Goal: Task Accomplishment & Management: Use online tool/utility

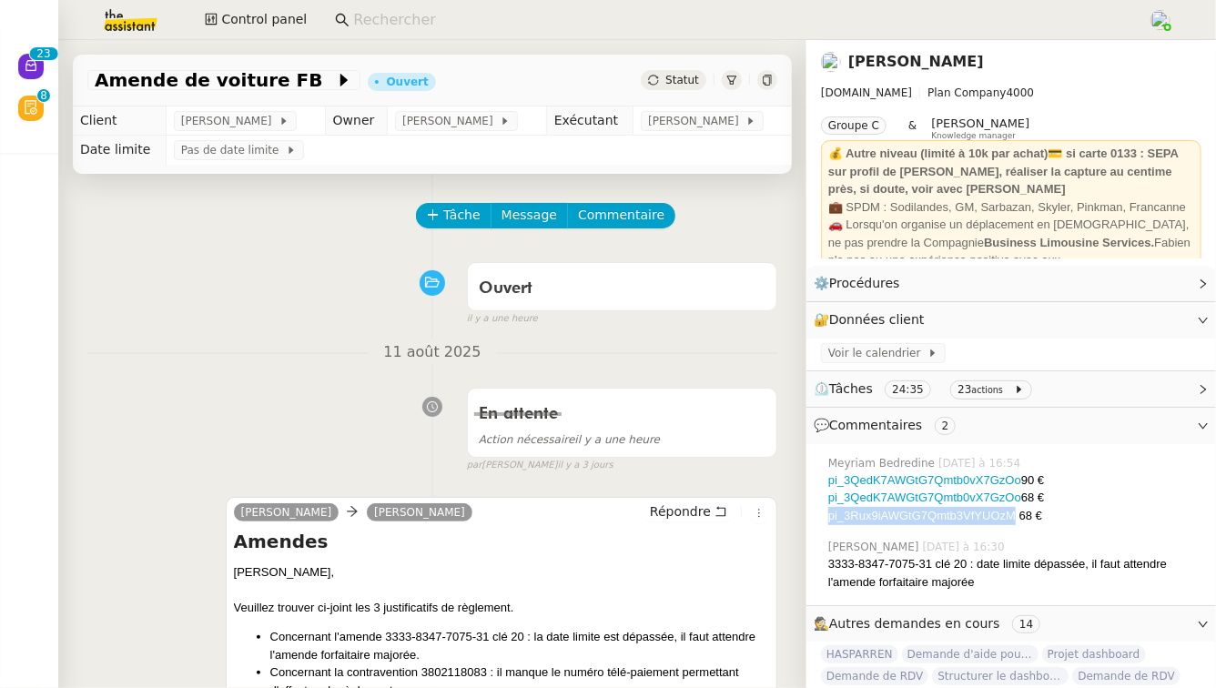
drag, startPoint x: 1017, startPoint y: 514, endPoint x: 827, endPoint y: 513, distance: 190.3
click at [827, 513] on div "[PERSON_NAME] [DATE] à 16:54 pi_3QedK7AWGtG7Qmtb0vX7GzOo 90 € pi_3QedK7AWGtG7Qm…" at bounding box center [1011, 490] width 381 height 85
copy div "pi_3Rux9iAWGtG7Qmtb3VfYUOzM"
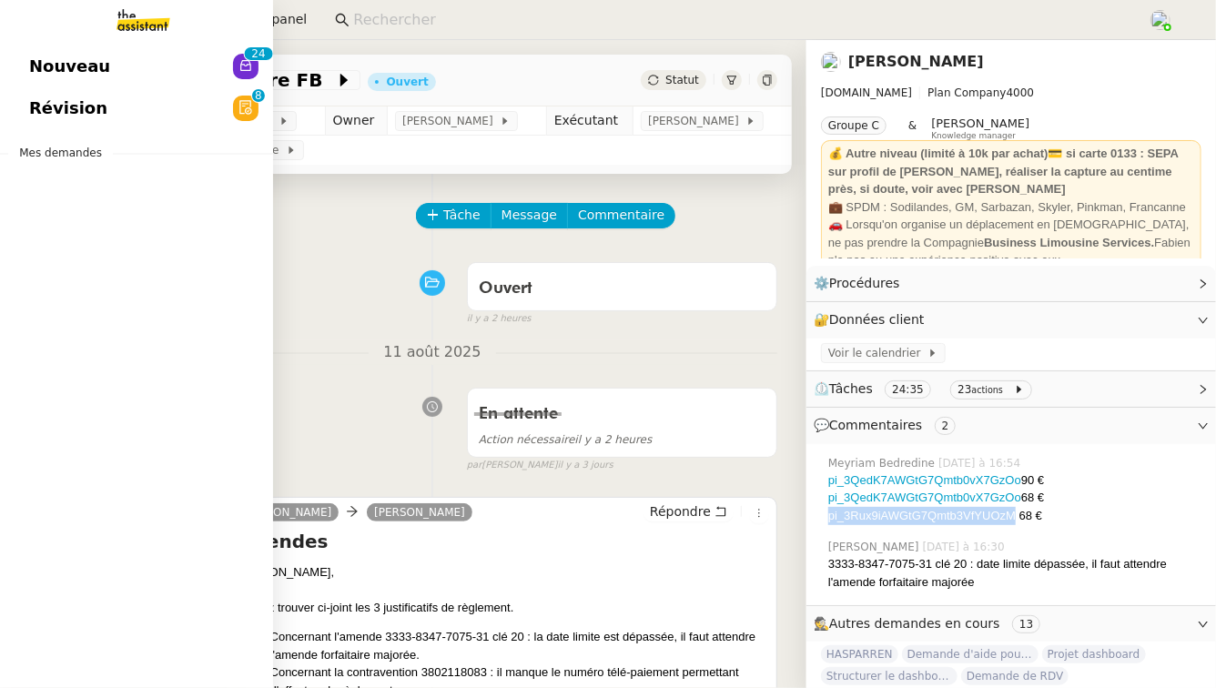
click at [34, 105] on span "Révision" at bounding box center [68, 108] width 78 height 27
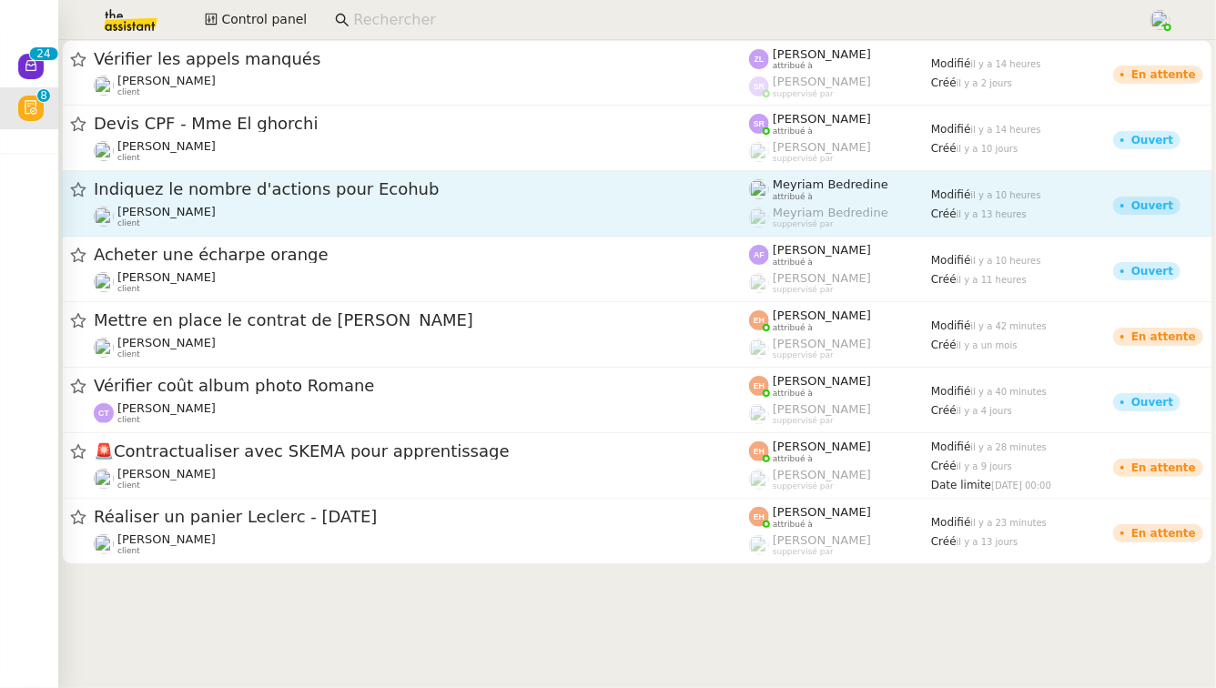
click at [317, 215] on div "Pierrick Morel client" at bounding box center [421, 217] width 655 height 24
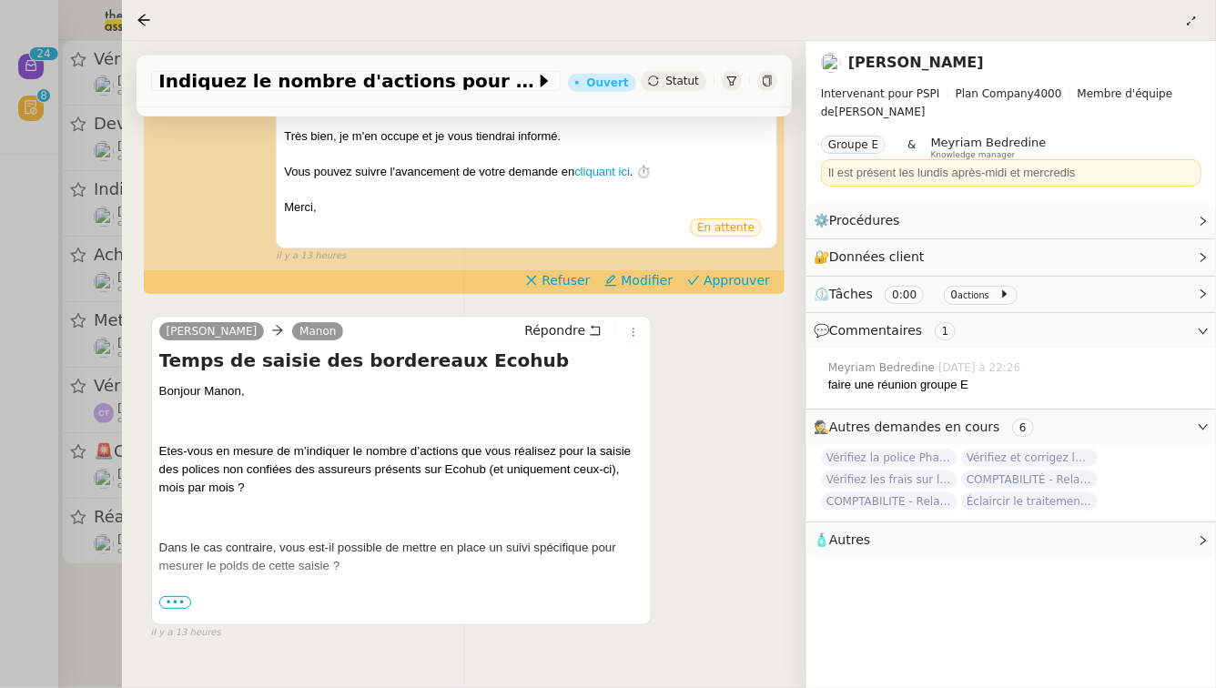
scroll to position [465, 0]
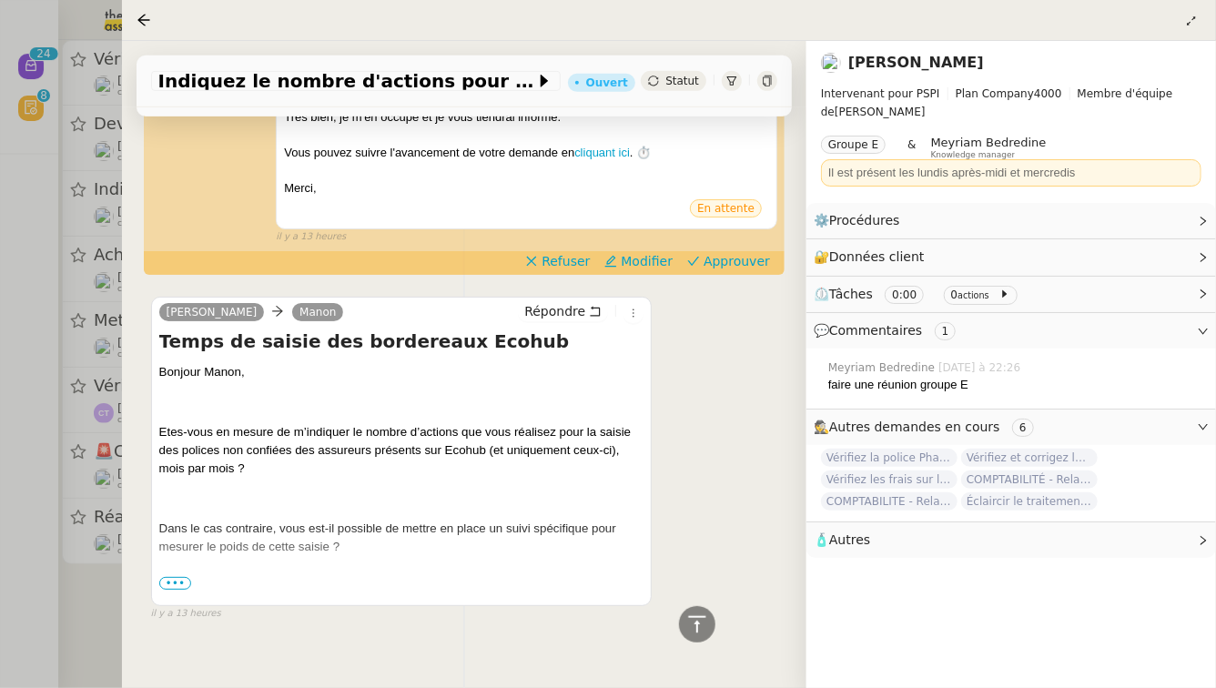
click at [0, 523] on div at bounding box center [608, 344] width 1216 height 688
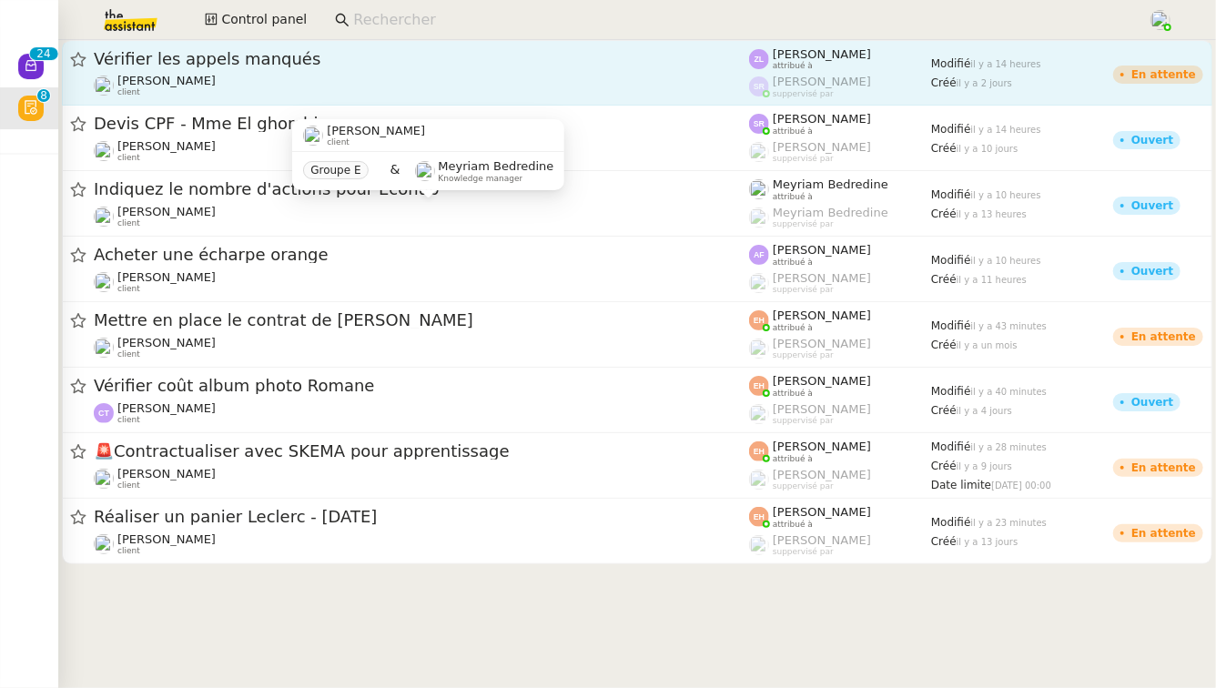
click at [476, 58] on span "Vérifier les appels manqués" at bounding box center [421, 59] width 655 height 16
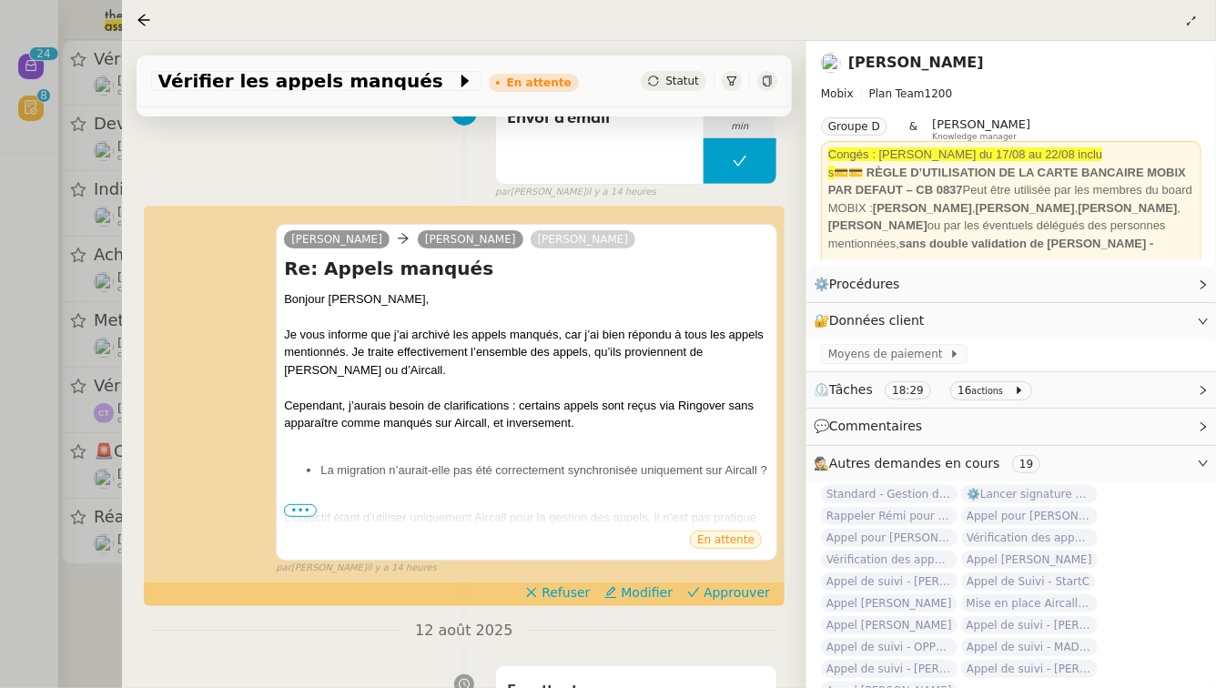
scroll to position [294, 0]
click at [304, 503] on span "•••" at bounding box center [300, 509] width 33 height 13
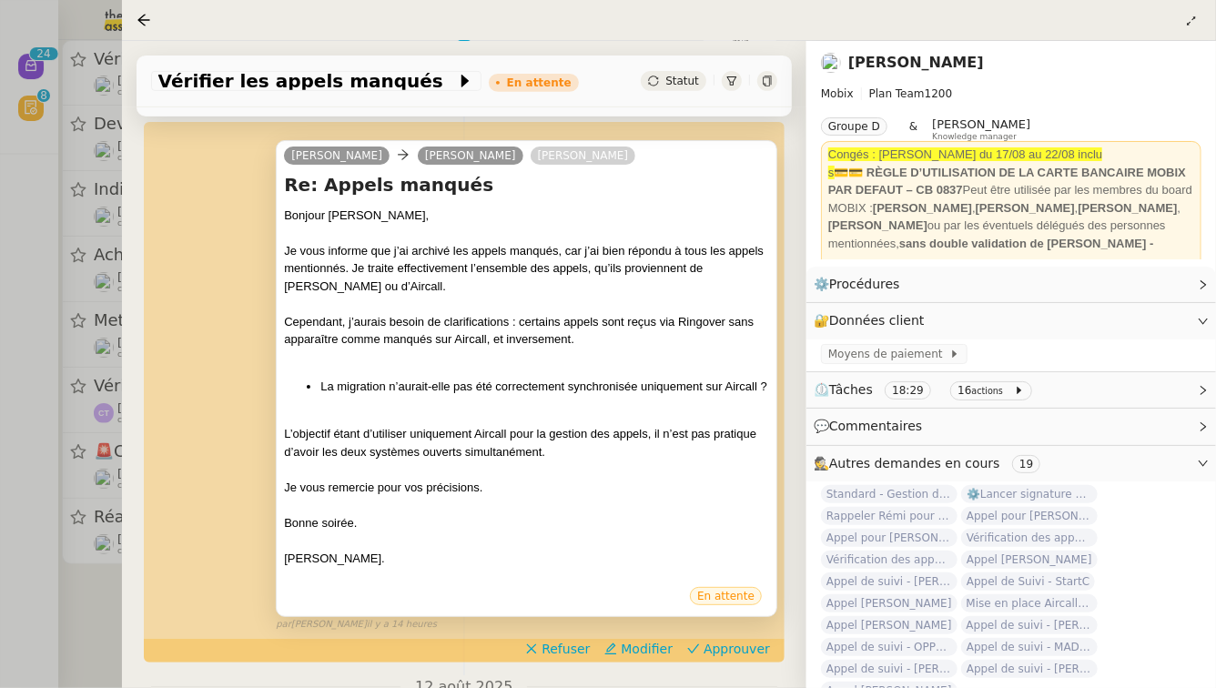
scroll to position [396, 0]
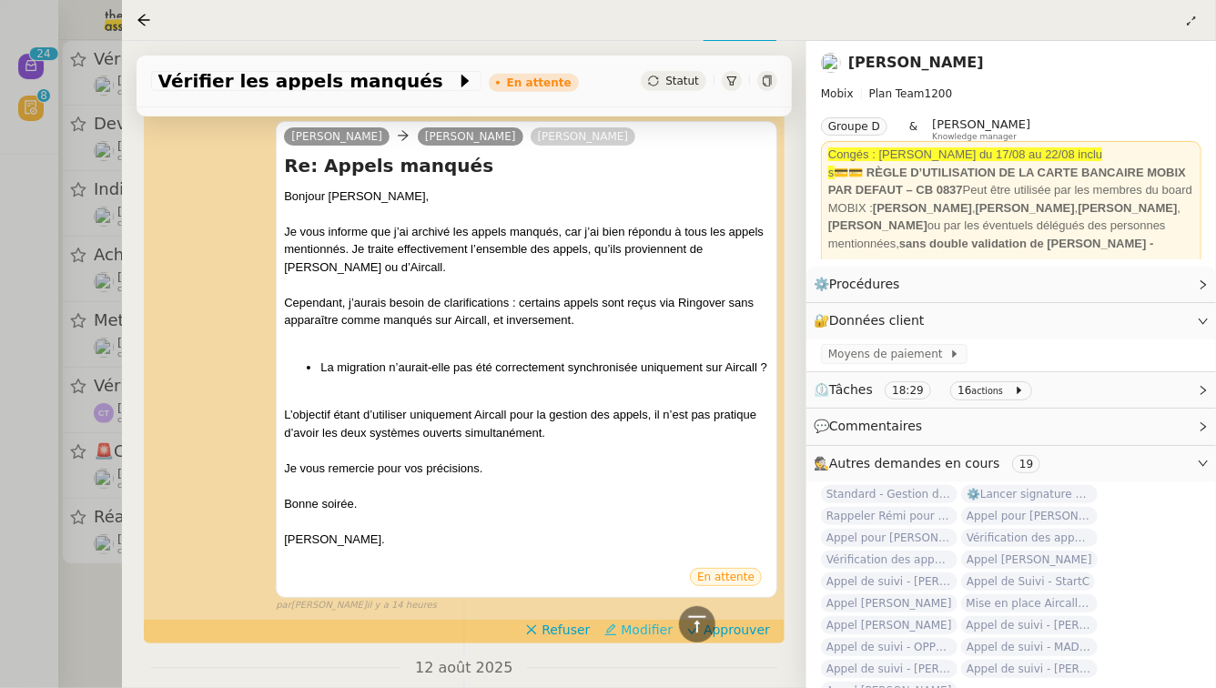
click at [653, 621] on span "Modifier" at bounding box center [647, 630] width 52 height 18
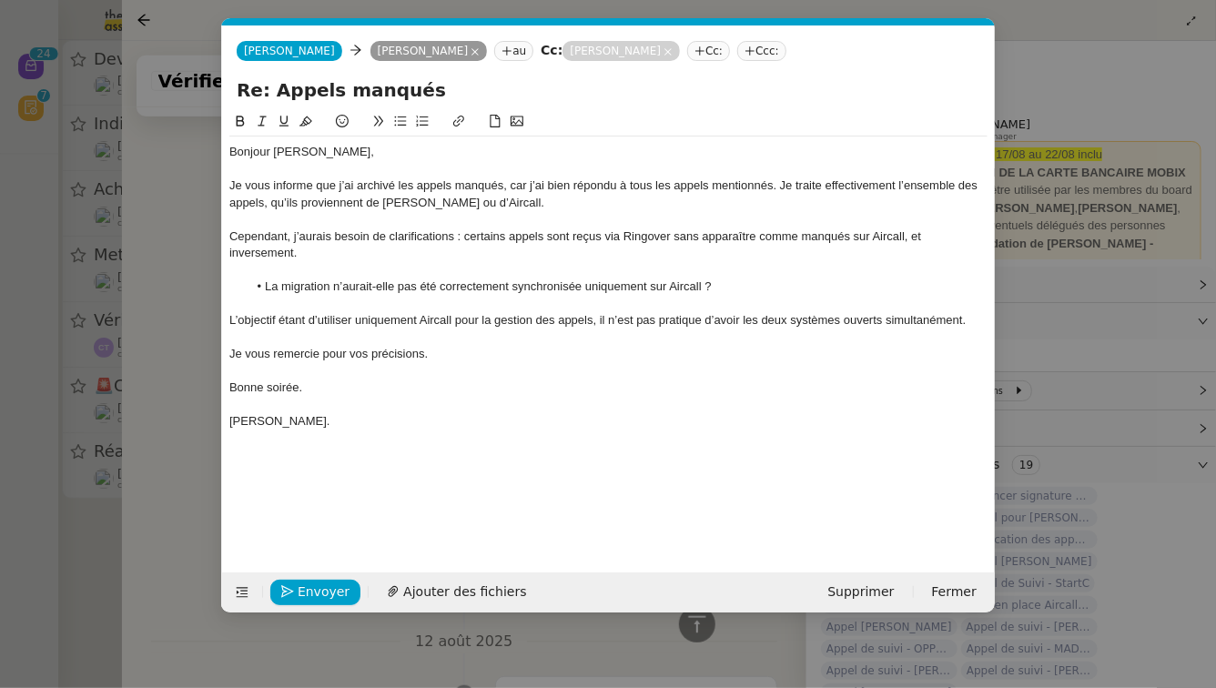
scroll to position [554, 0]
drag, startPoint x: 330, startPoint y: 395, endPoint x: 222, endPoint y: 393, distance: 108.3
click at [222, 393] on nz-spin "Bonjour Florian, Je vous informe que j’ai archivé les appels manqués, car j’ai …" at bounding box center [608, 331] width 773 height 441
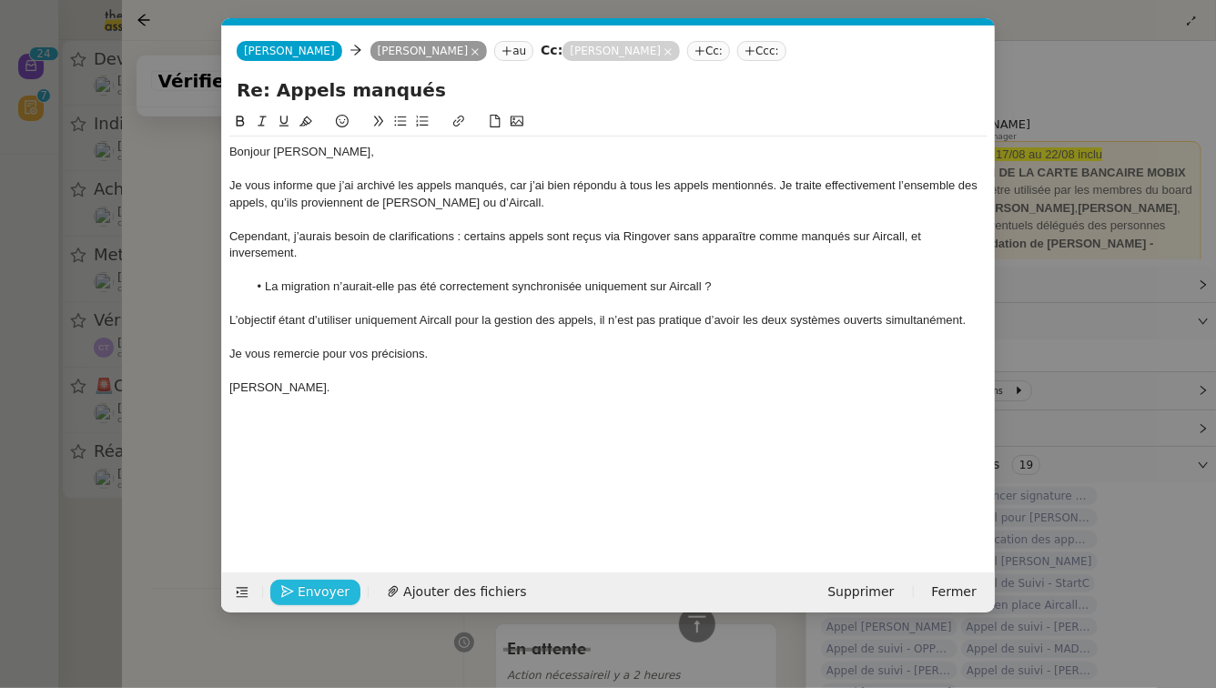
click at [314, 595] on span "Envoyer" at bounding box center [324, 592] width 52 height 21
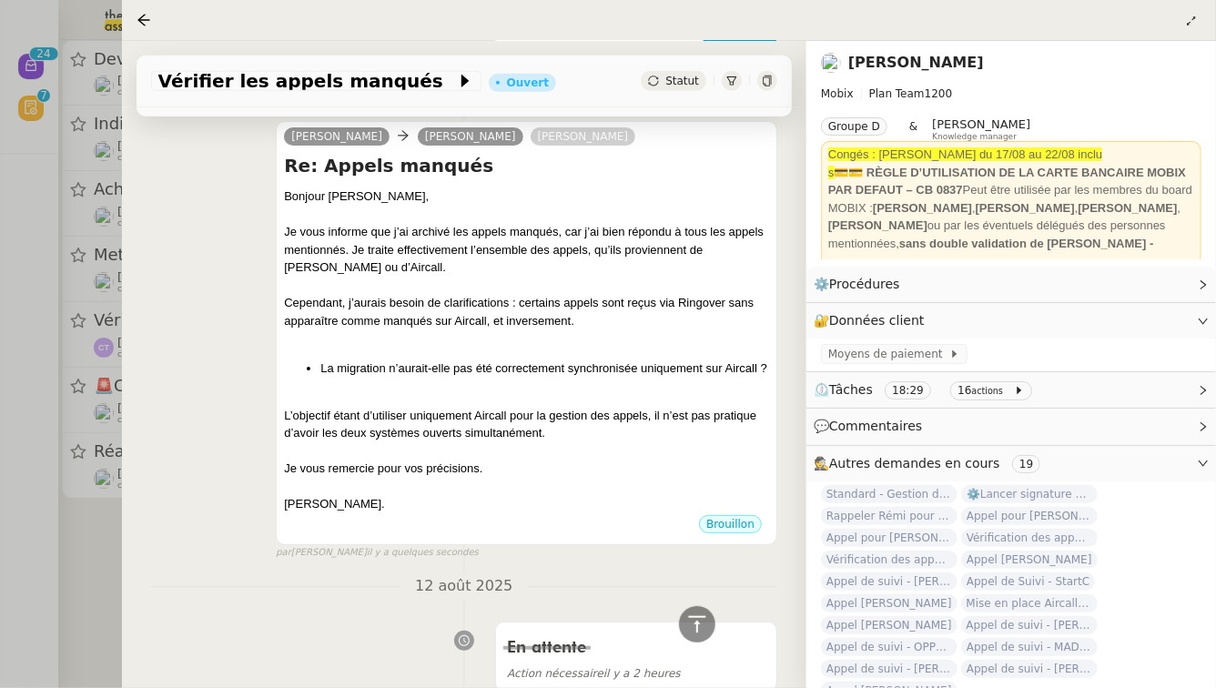
click at [101, 572] on div at bounding box center [608, 344] width 1216 height 688
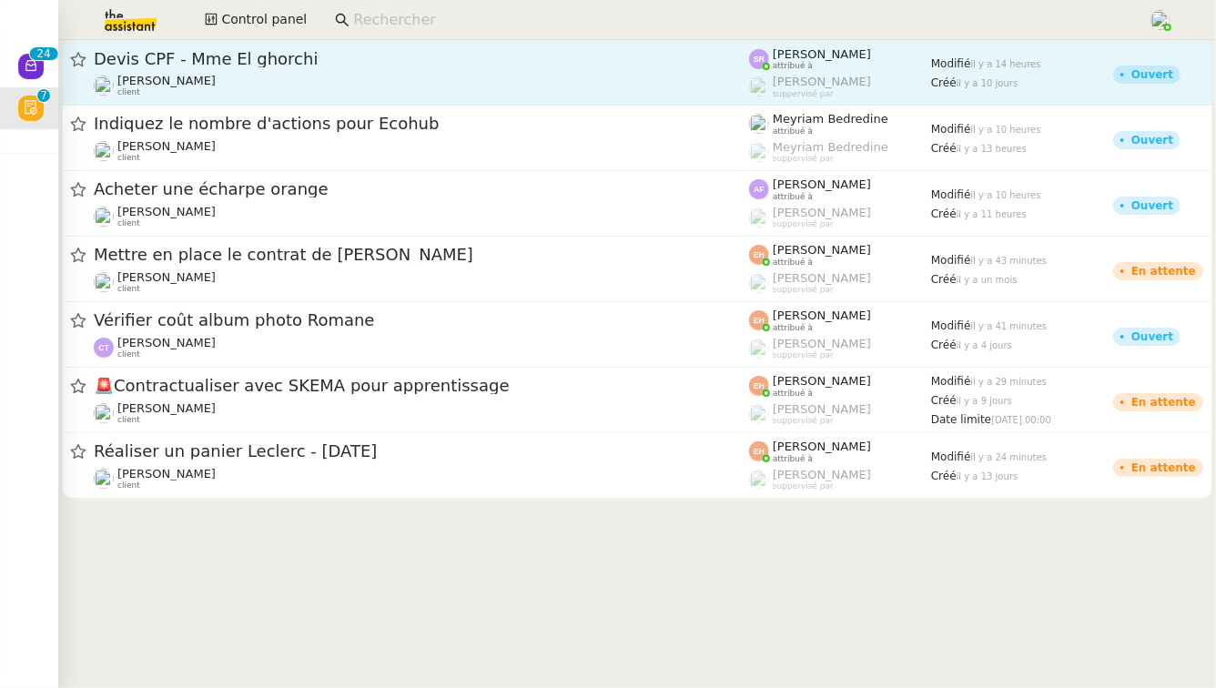
click at [377, 54] on span "Devis CPF - Mme El ghorchi" at bounding box center [421, 59] width 655 height 16
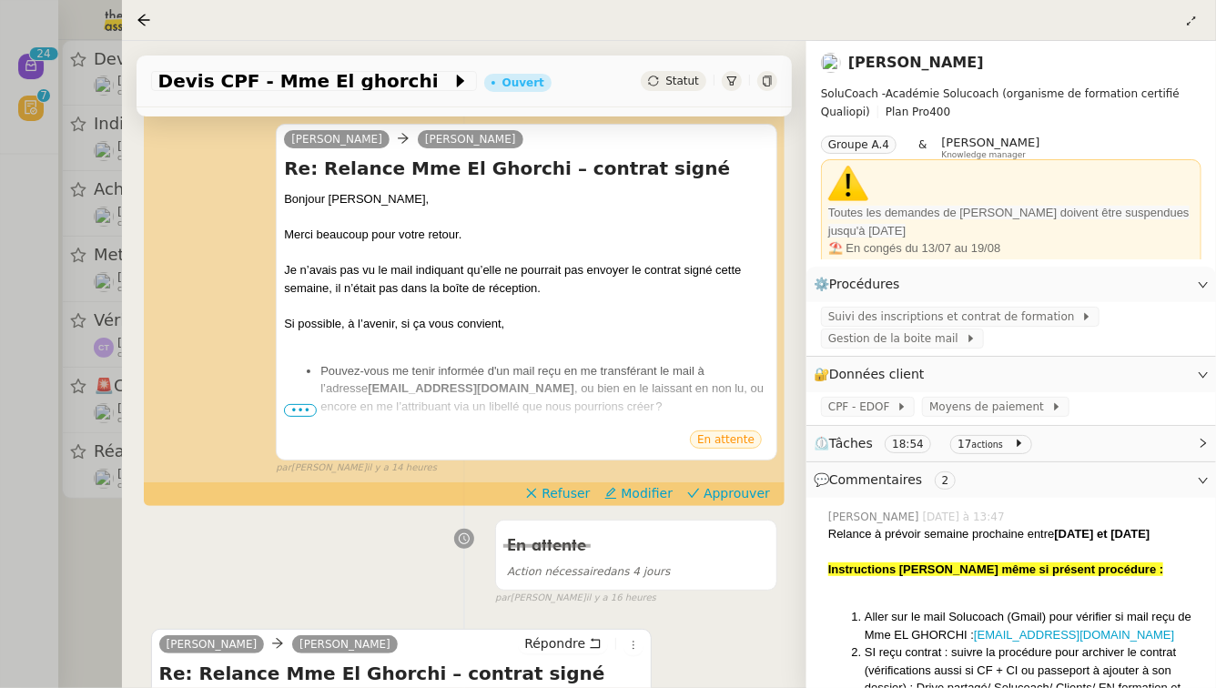
scroll to position [272, 0]
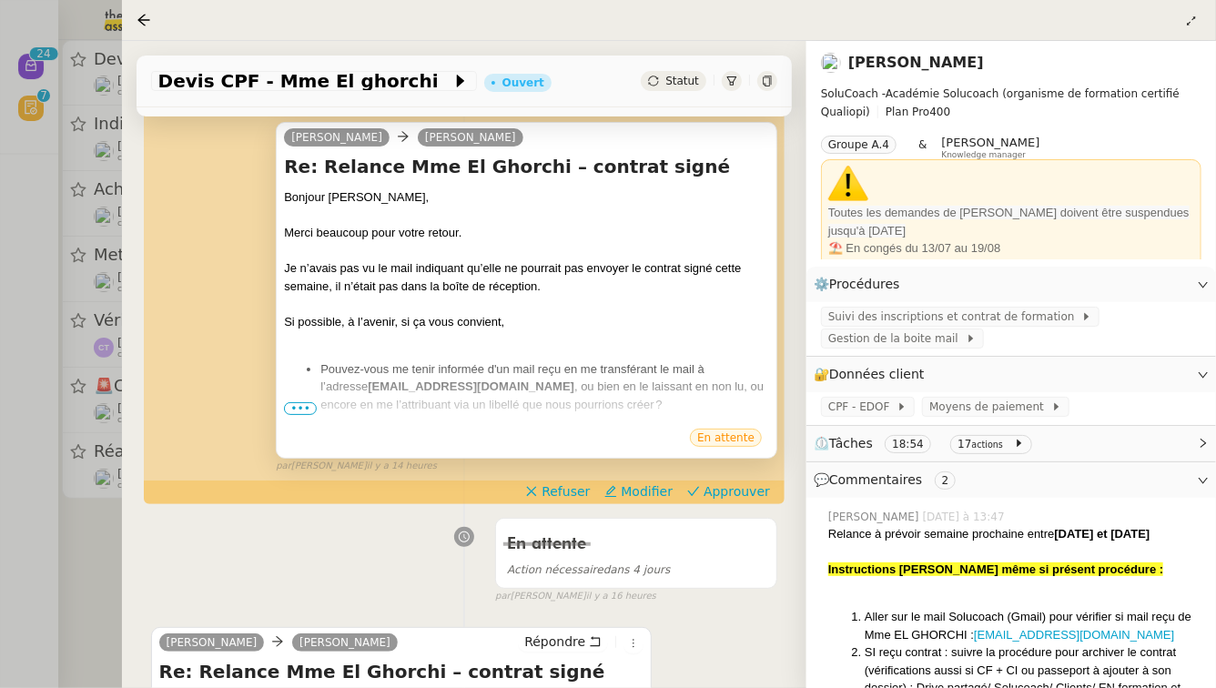
click at [300, 415] on span "•••" at bounding box center [300, 408] width 33 height 13
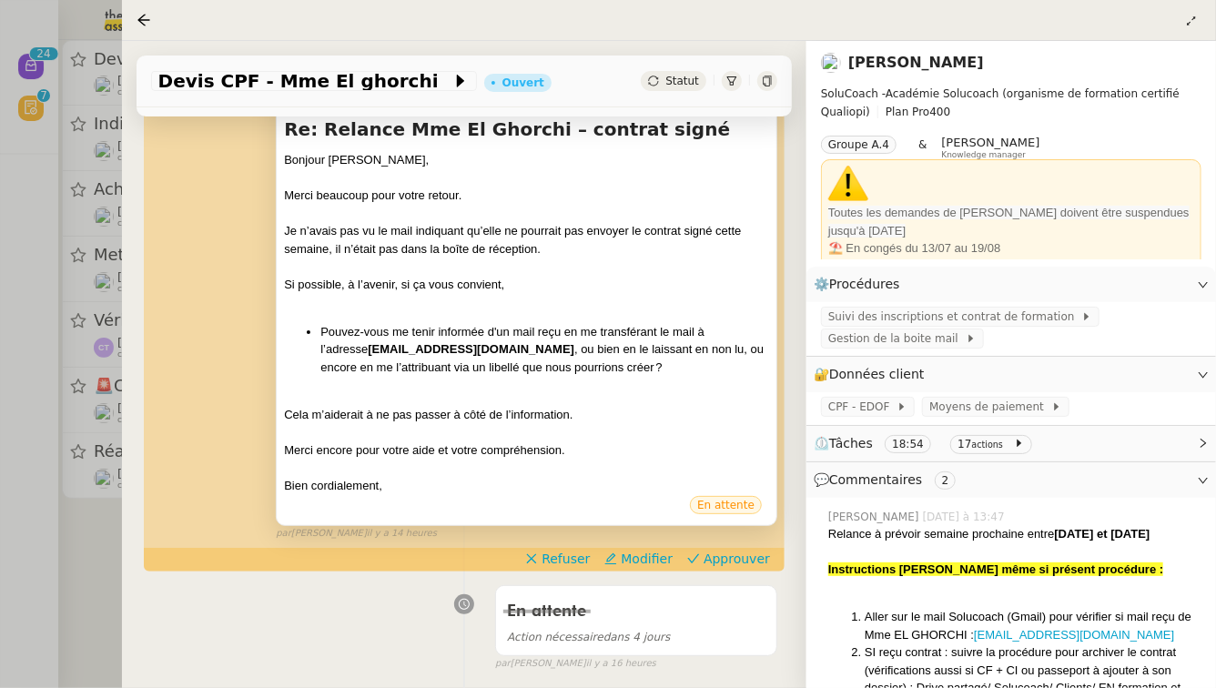
scroll to position [315, 0]
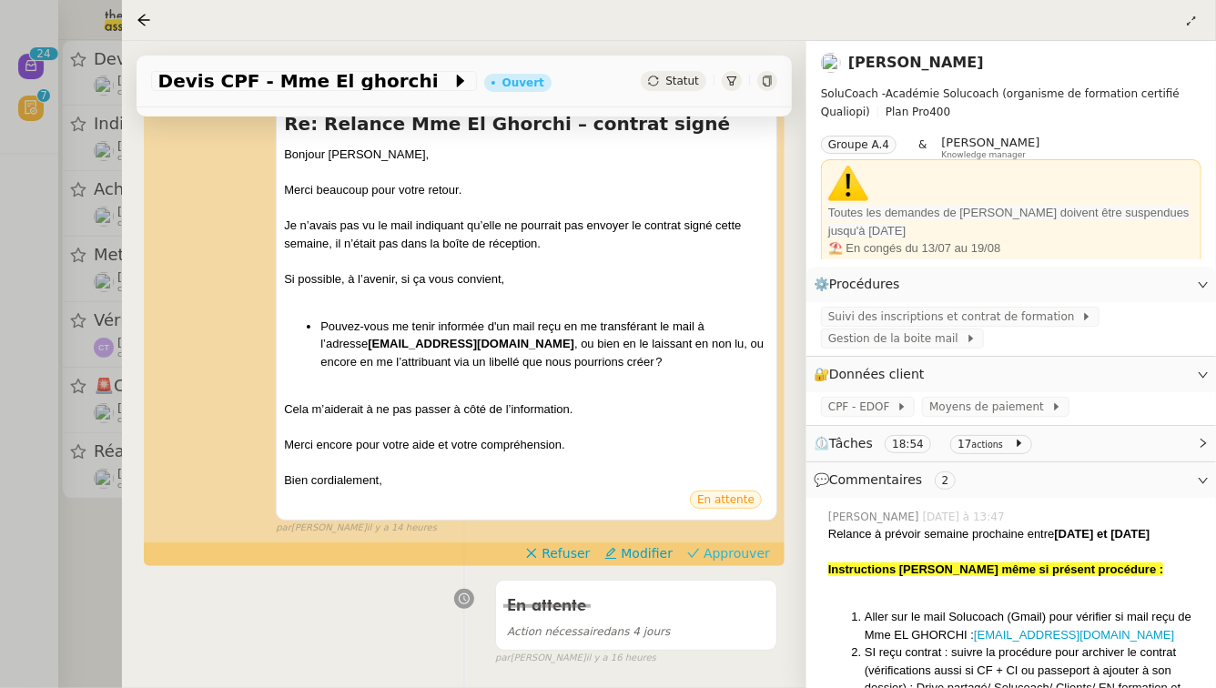
click at [755, 563] on span "Approuver" at bounding box center [737, 553] width 66 height 18
click at [0, 481] on div at bounding box center [608, 344] width 1216 height 688
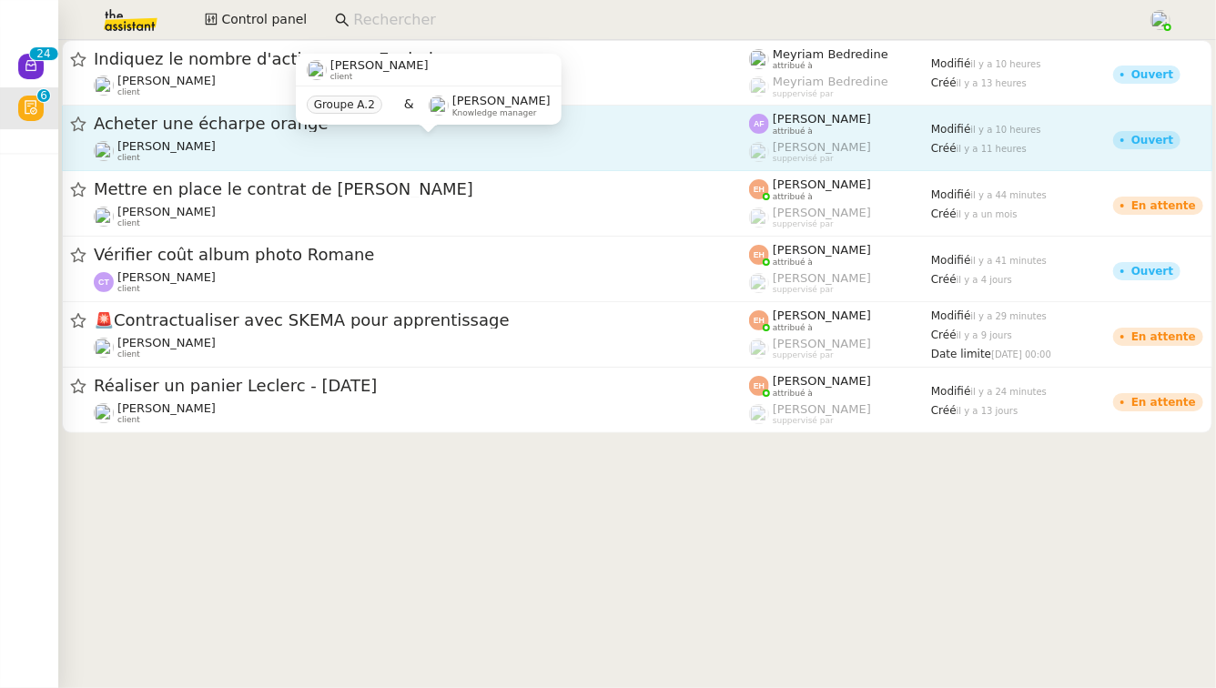
click at [259, 143] on div "Jean-Baptiste Pamar client" at bounding box center [421, 151] width 655 height 24
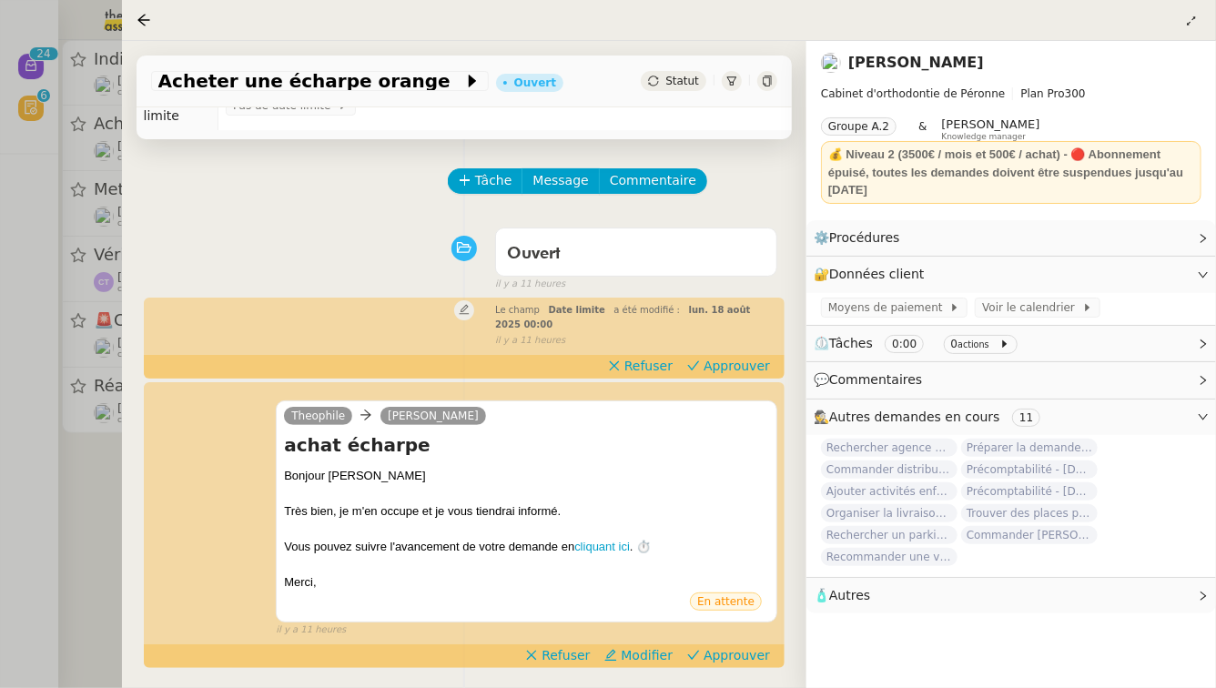
scroll to position [52, 0]
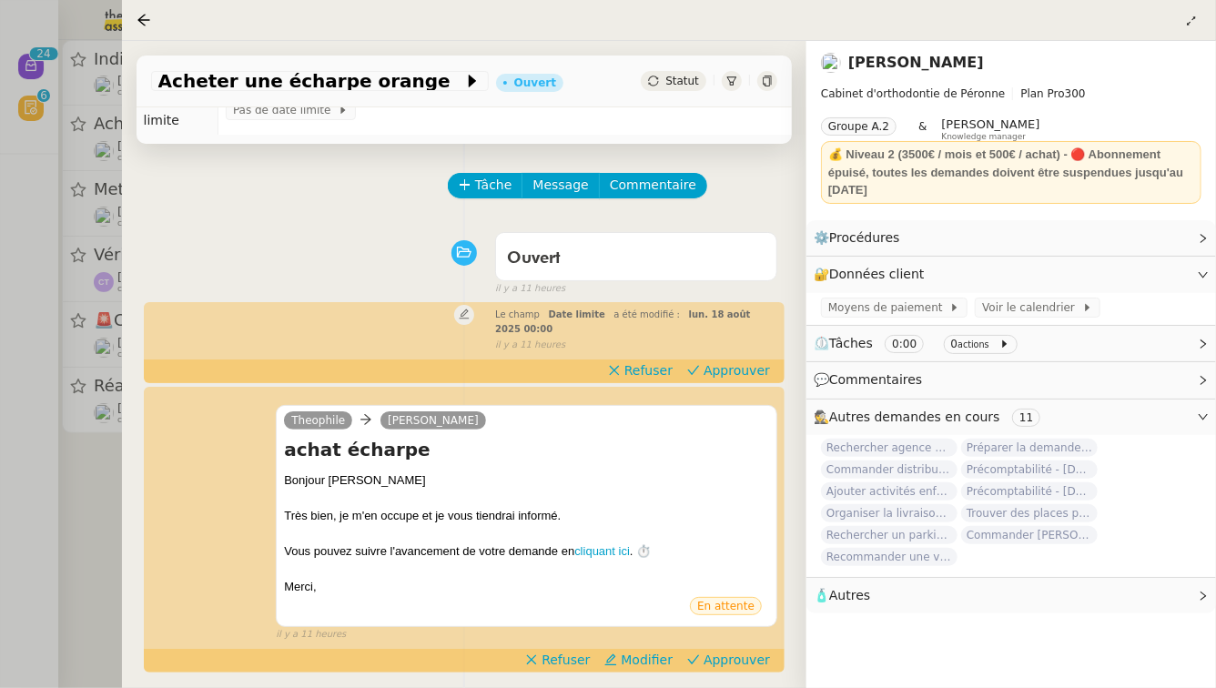
click at [0, 604] on div at bounding box center [608, 344] width 1216 height 688
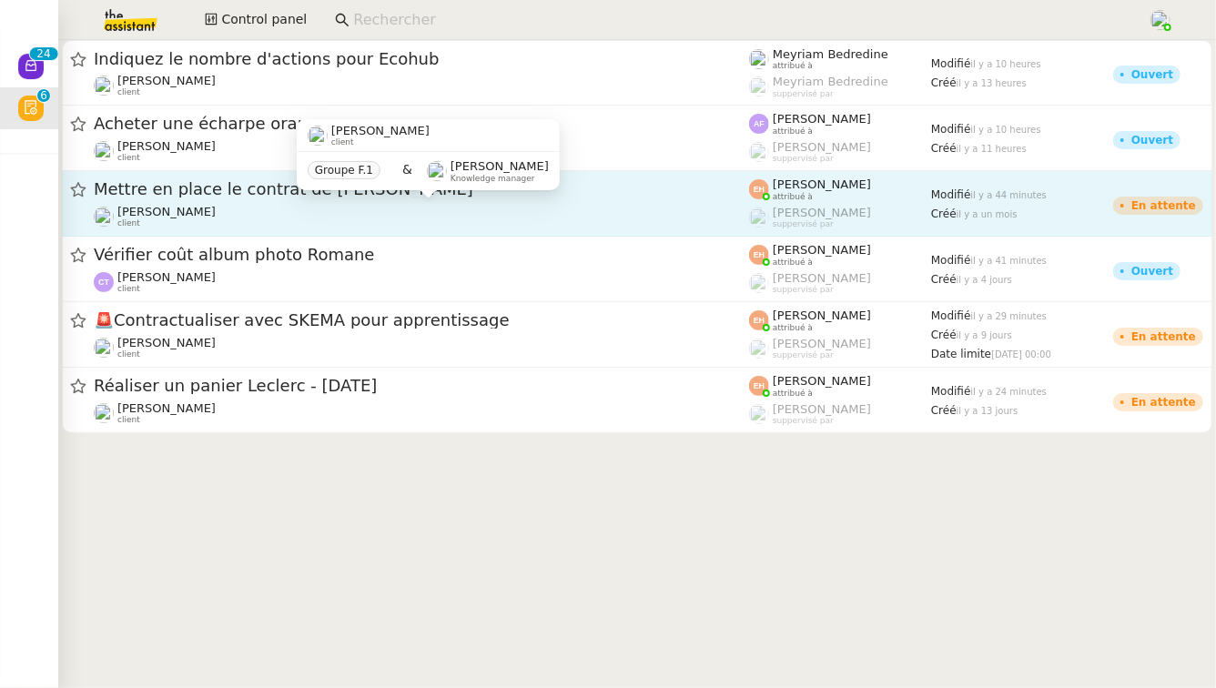
click at [303, 207] on div "Théo Hudry client" at bounding box center [421, 217] width 655 height 24
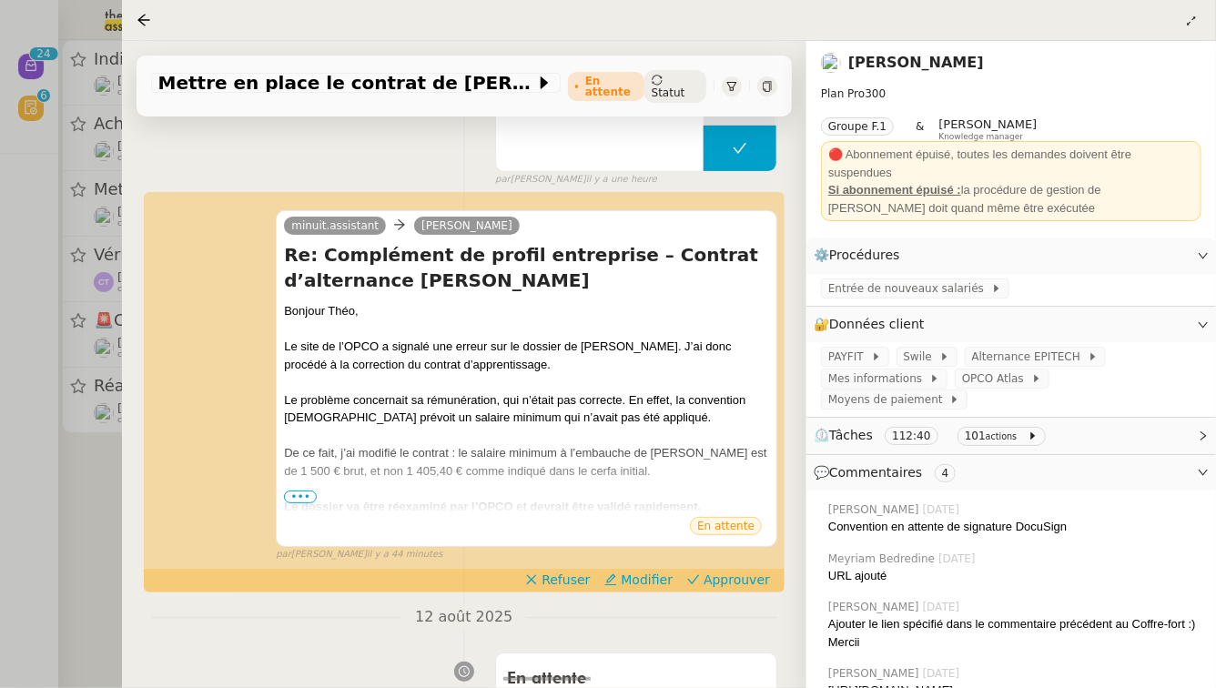
scroll to position [294, 0]
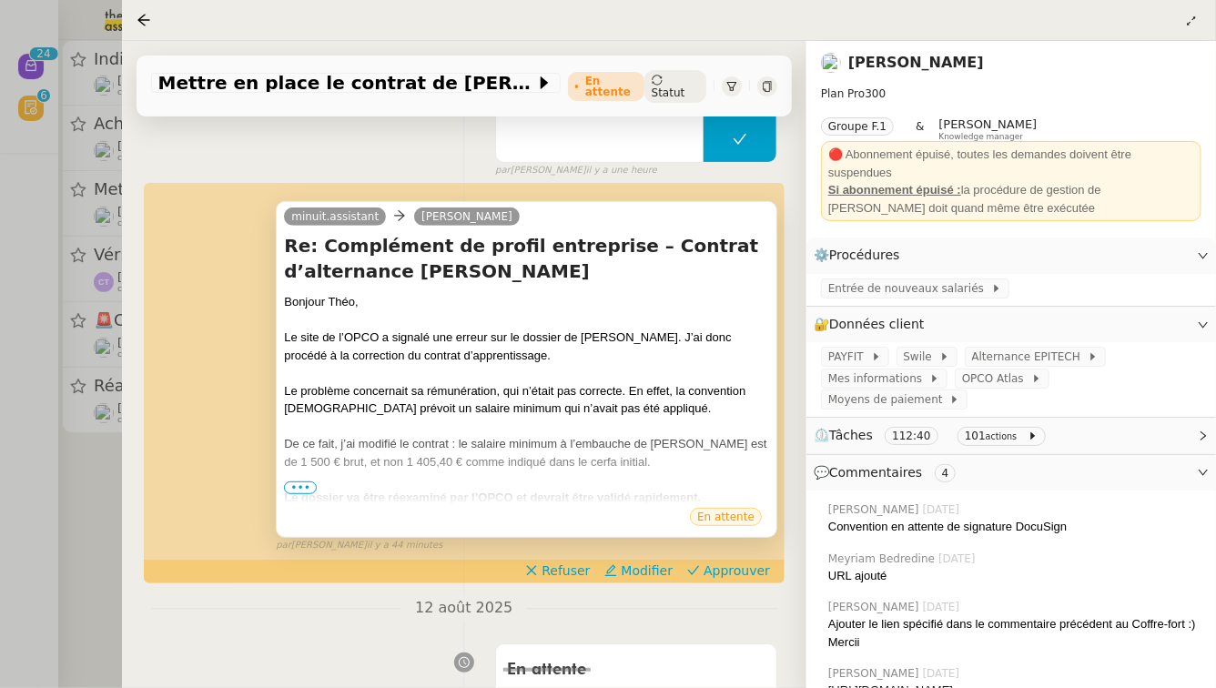
click at [299, 491] on span "•••" at bounding box center [300, 488] width 33 height 13
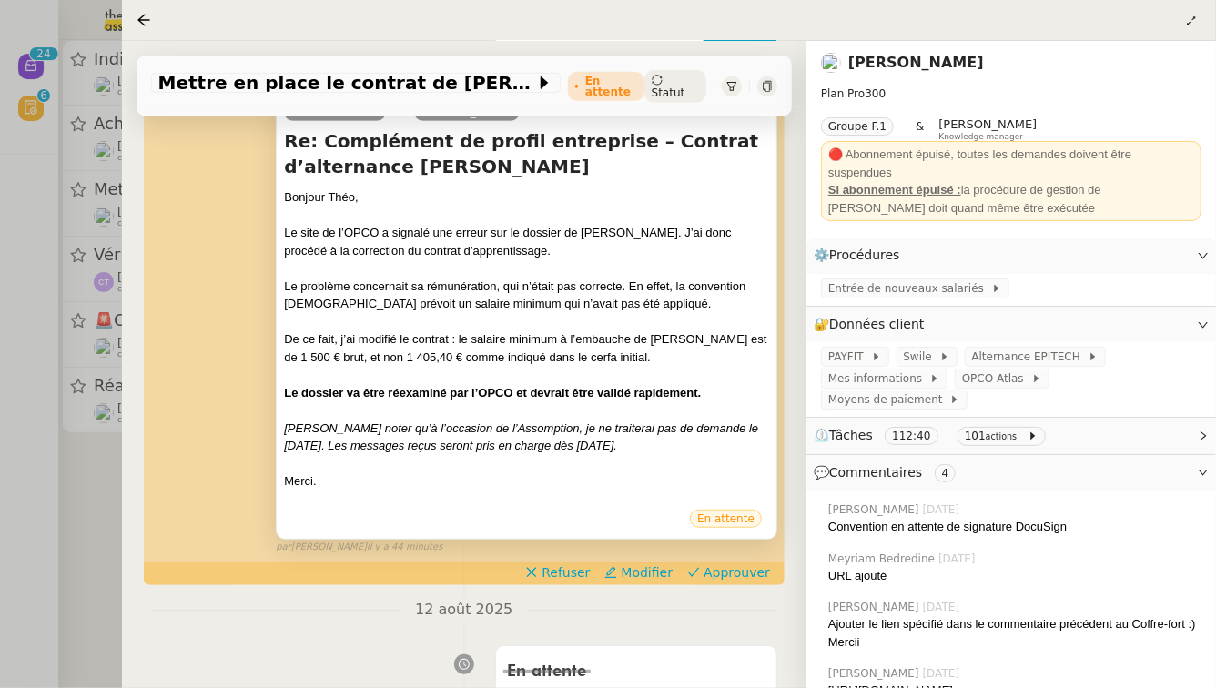
scroll to position [401, 0]
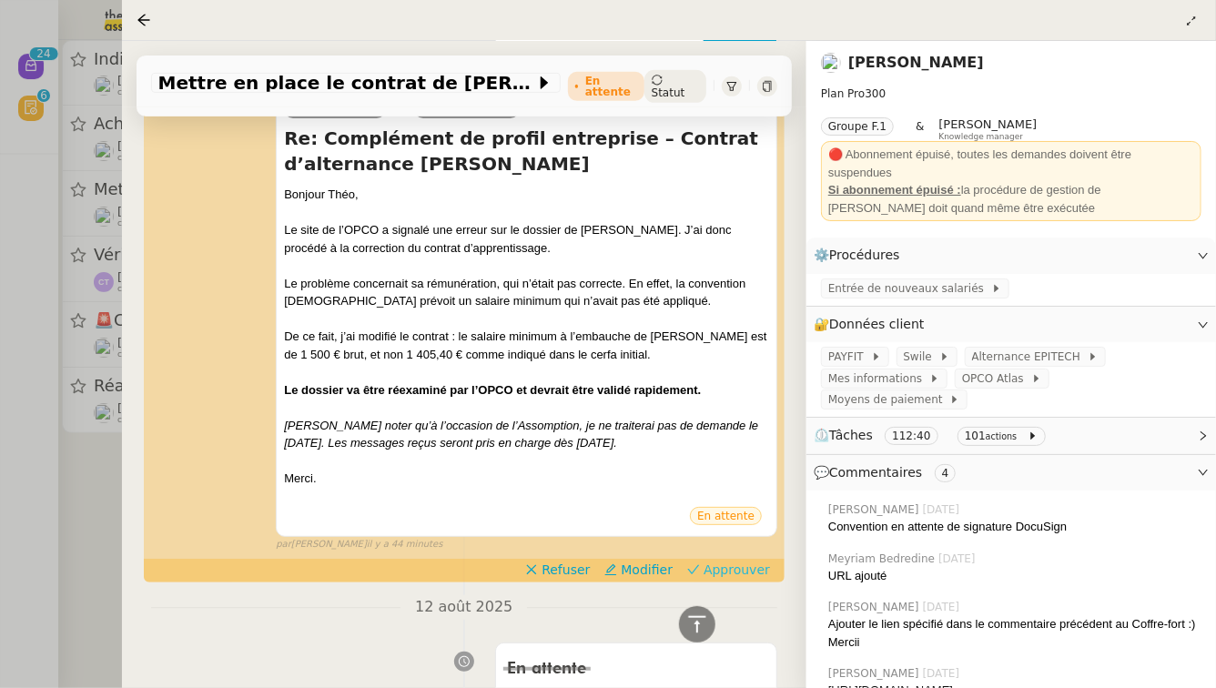
click at [767, 575] on span "Approuver" at bounding box center [737, 570] width 66 height 18
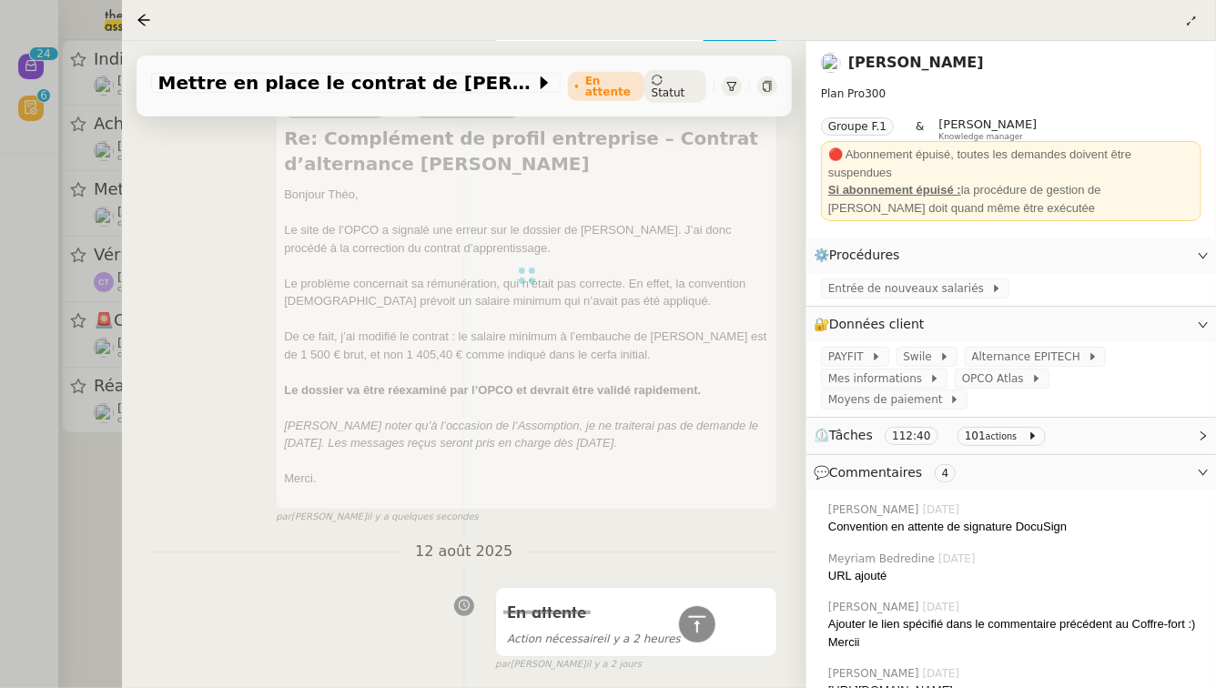
click at [0, 455] on div at bounding box center [608, 344] width 1216 height 688
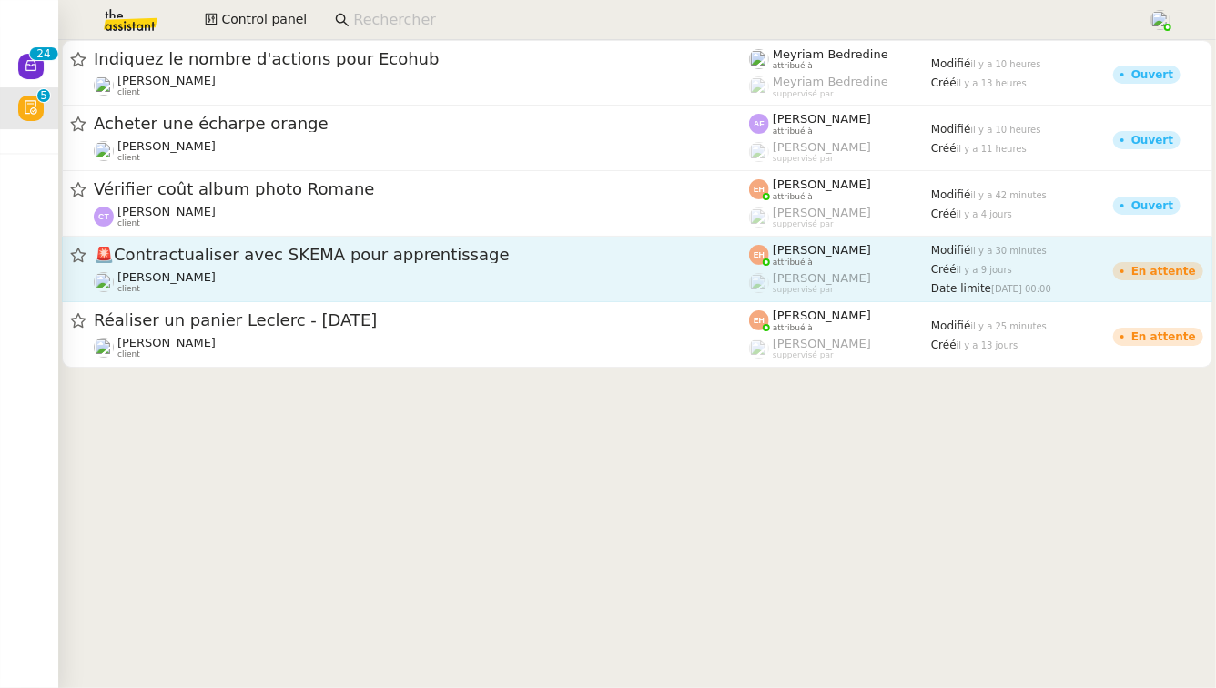
click at [264, 256] on span "🚨 Contractualiser avec SKEMA pour apprentissage" at bounding box center [421, 255] width 655 height 16
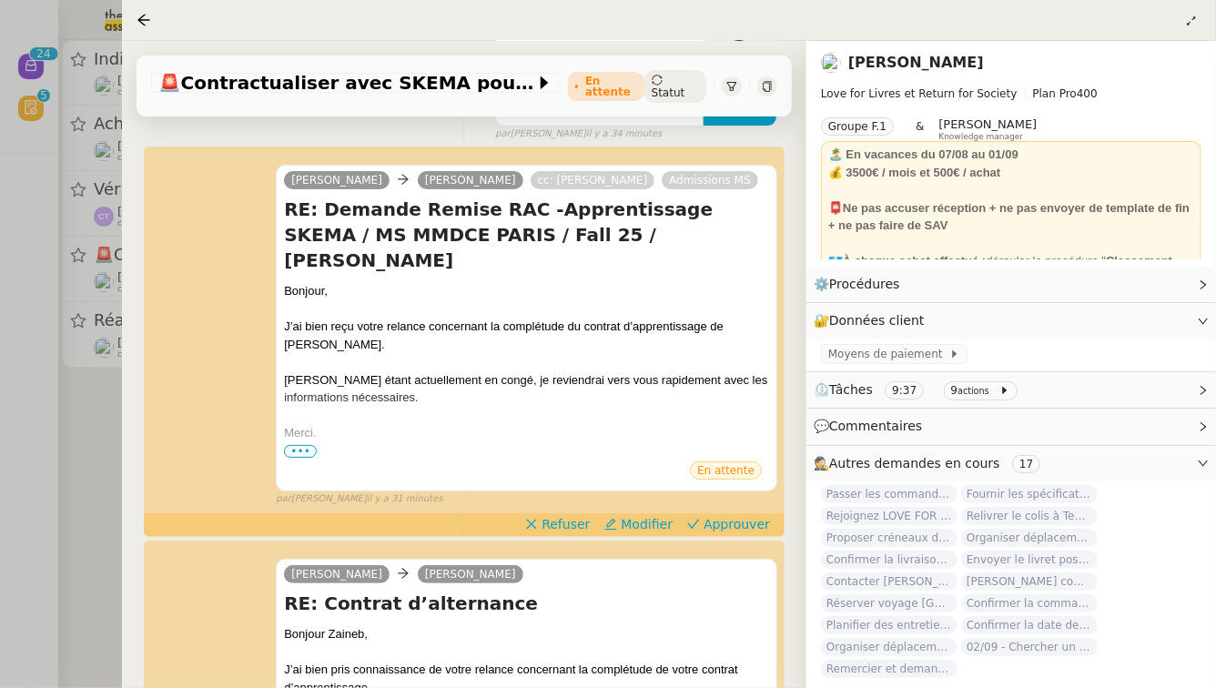
scroll to position [333, 0]
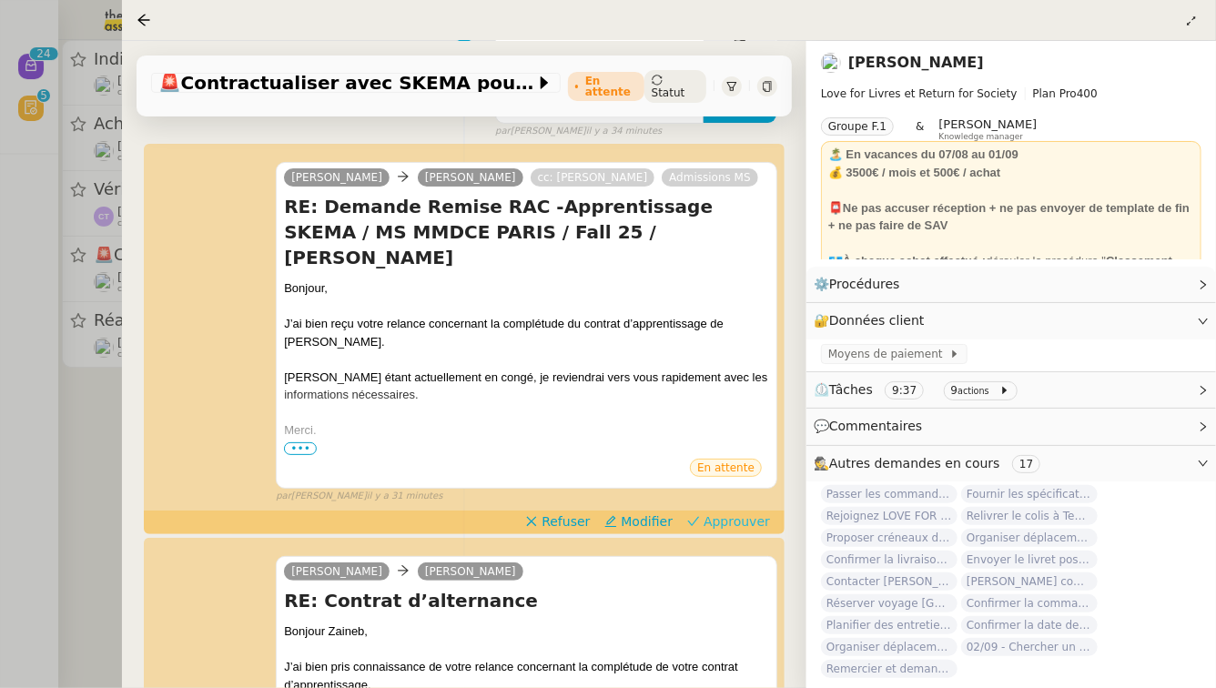
click at [713, 513] on span "Approuver" at bounding box center [737, 522] width 66 height 18
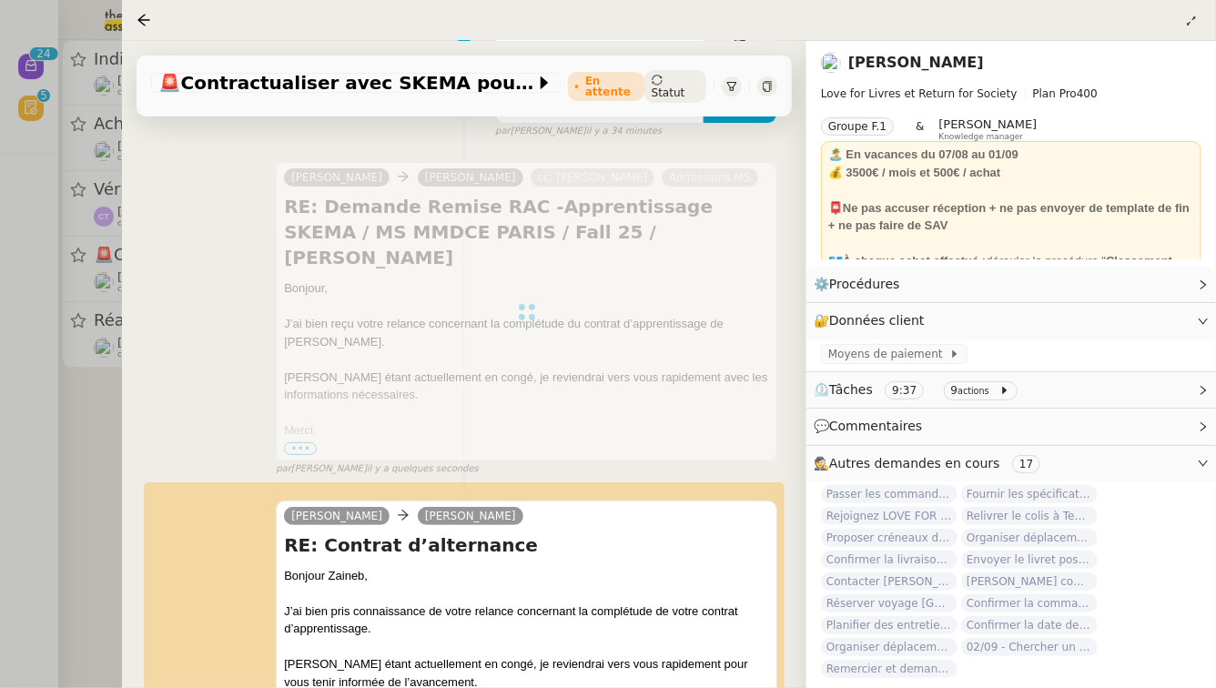
scroll to position [634, 0]
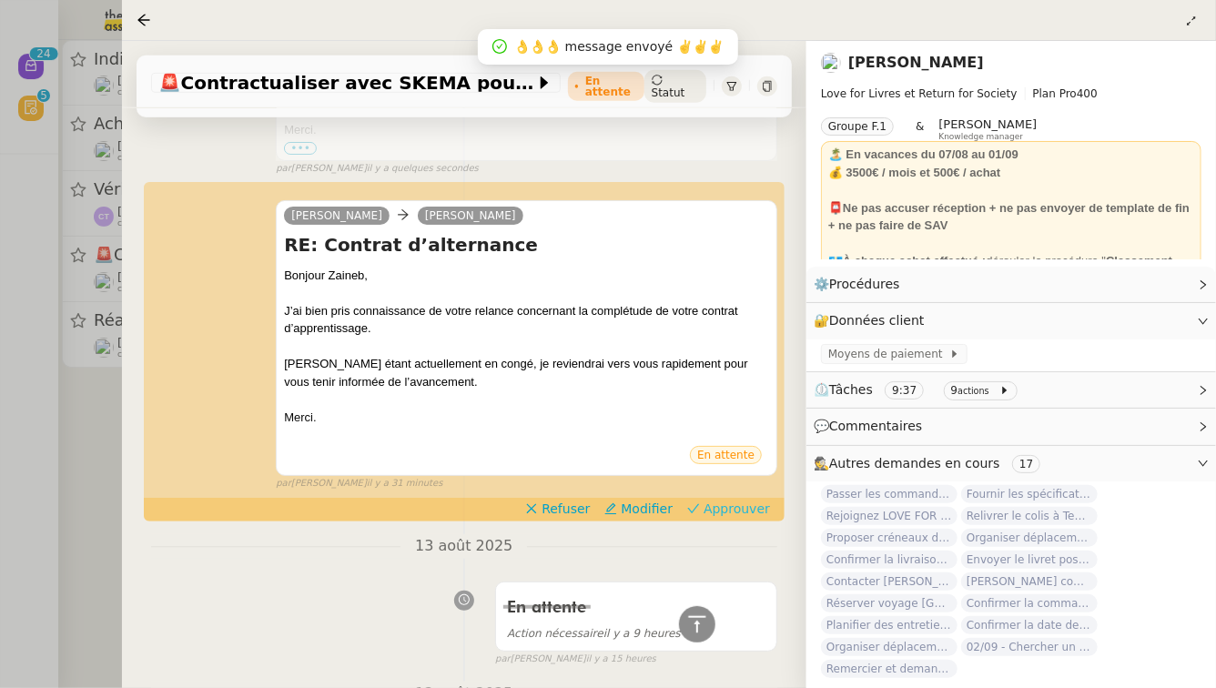
click at [742, 500] on span "Approuver" at bounding box center [737, 509] width 66 height 18
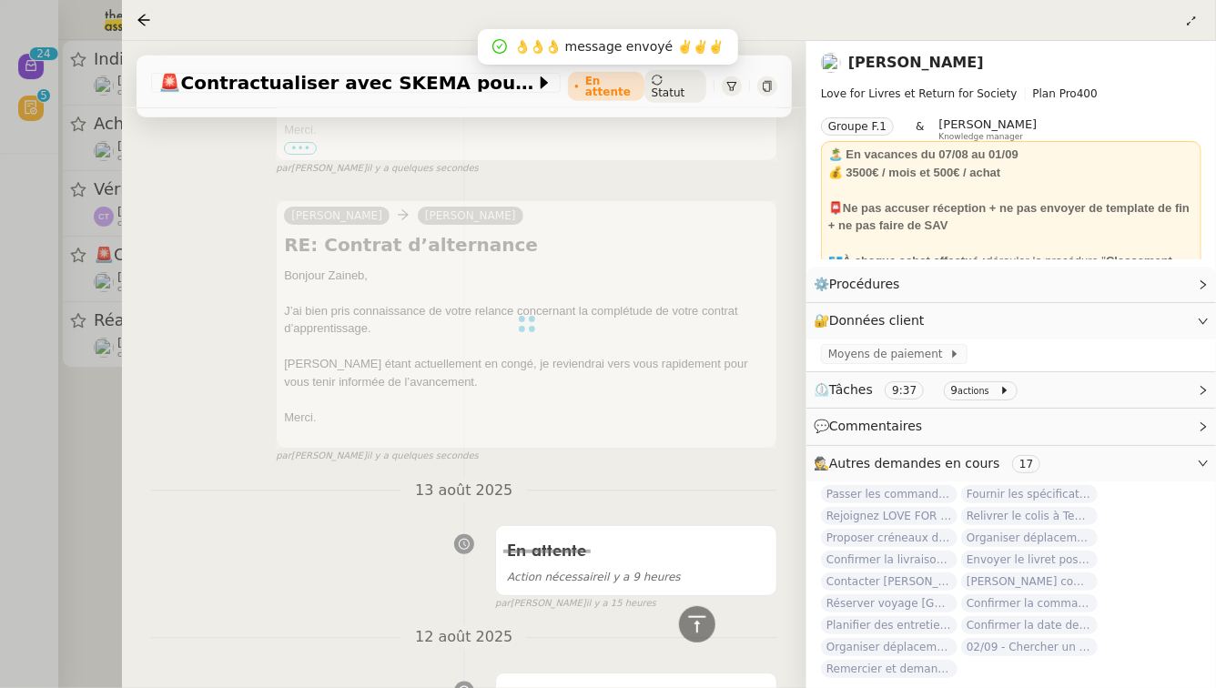
click at [0, 534] on div at bounding box center [608, 344] width 1216 height 688
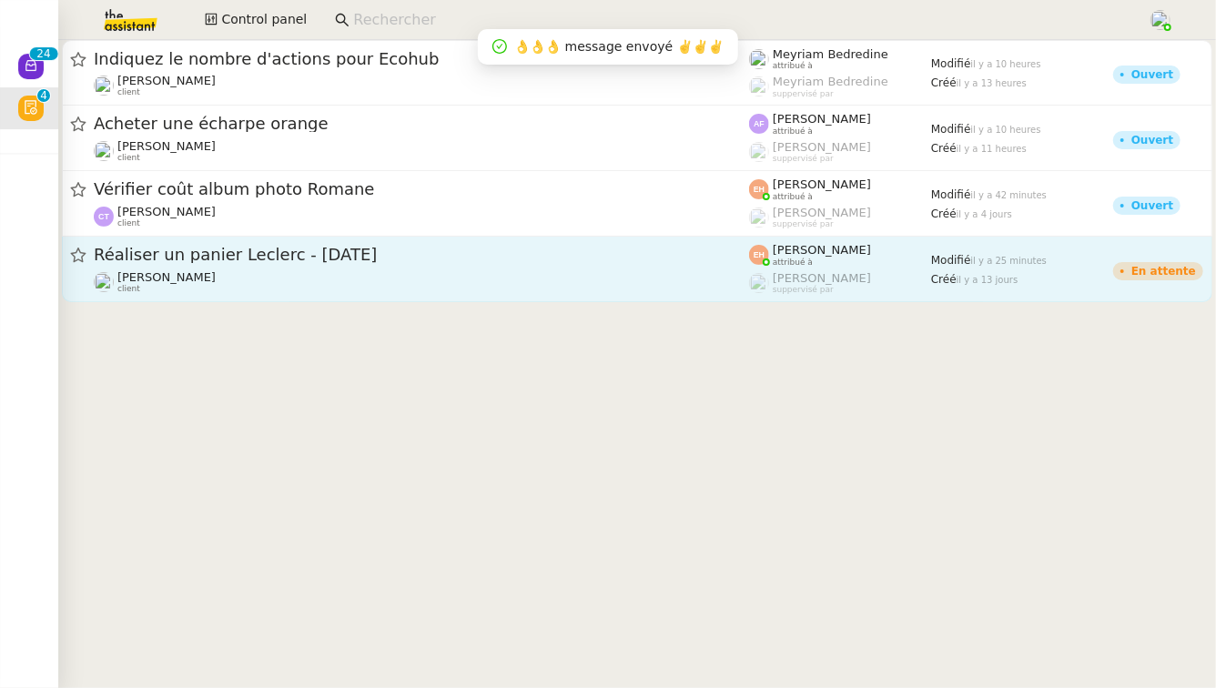
click at [265, 266] on div "Réaliser un panier Leclerc - août 2025" at bounding box center [421, 255] width 655 height 23
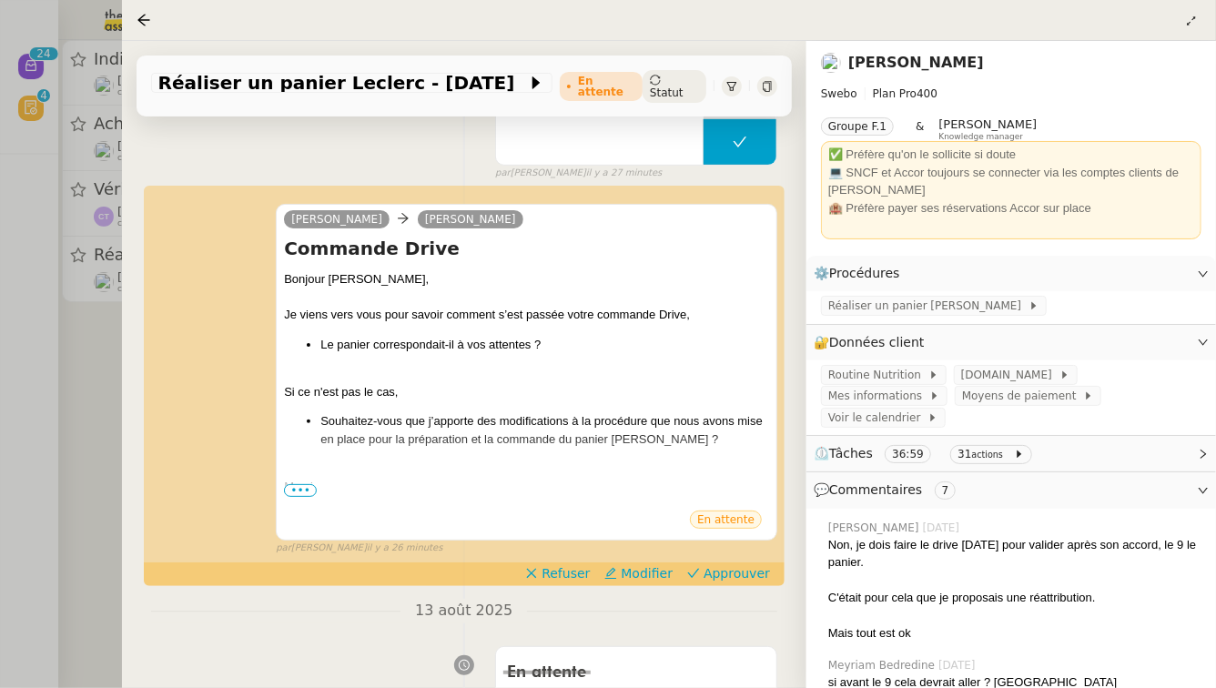
scroll to position [295, 0]
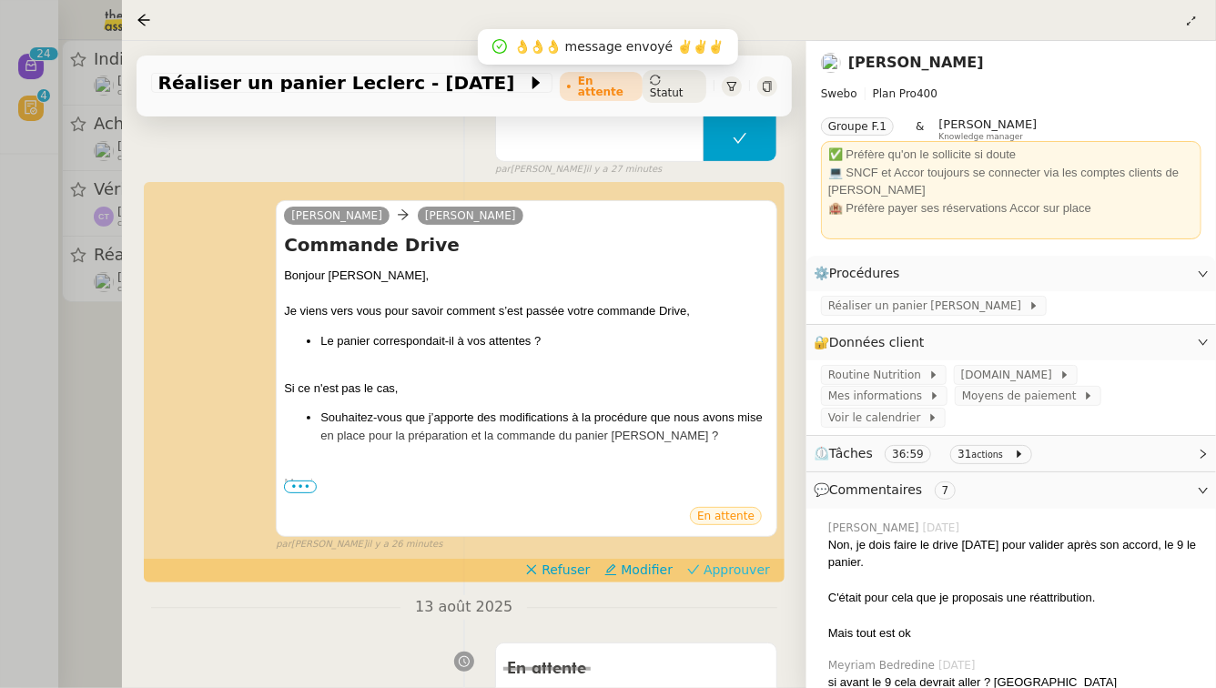
click at [746, 567] on span "Approuver" at bounding box center [737, 570] width 66 height 18
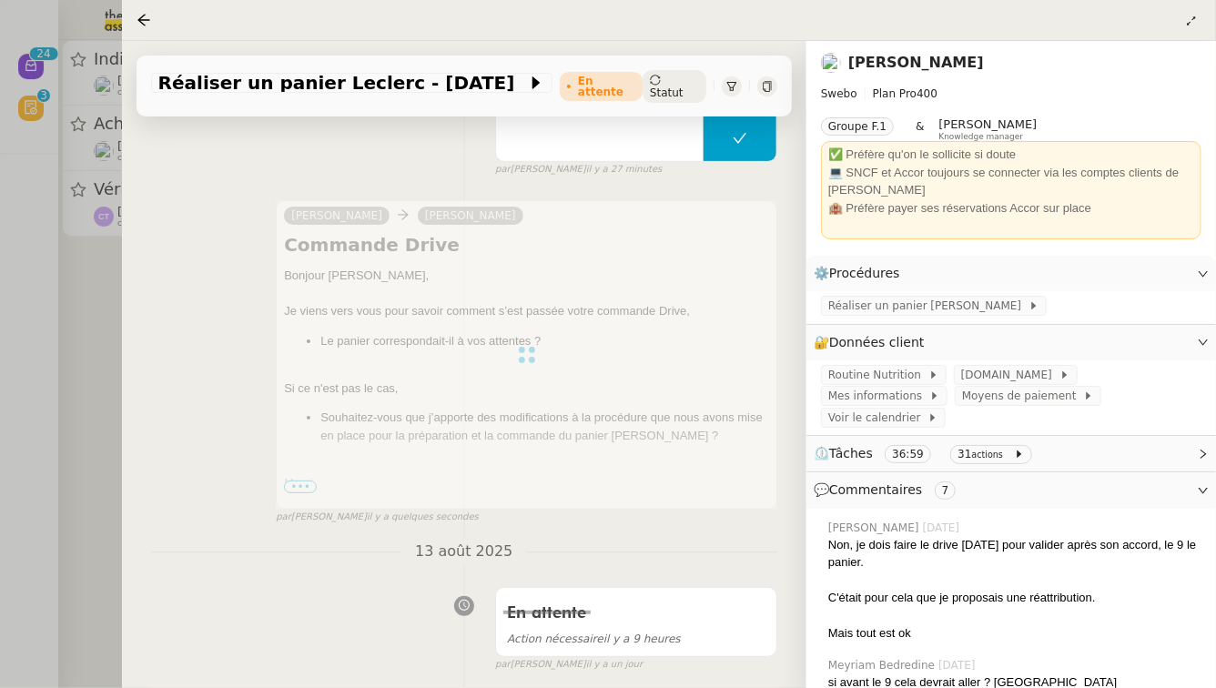
click at [0, 592] on div at bounding box center [608, 344] width 1216 height 688
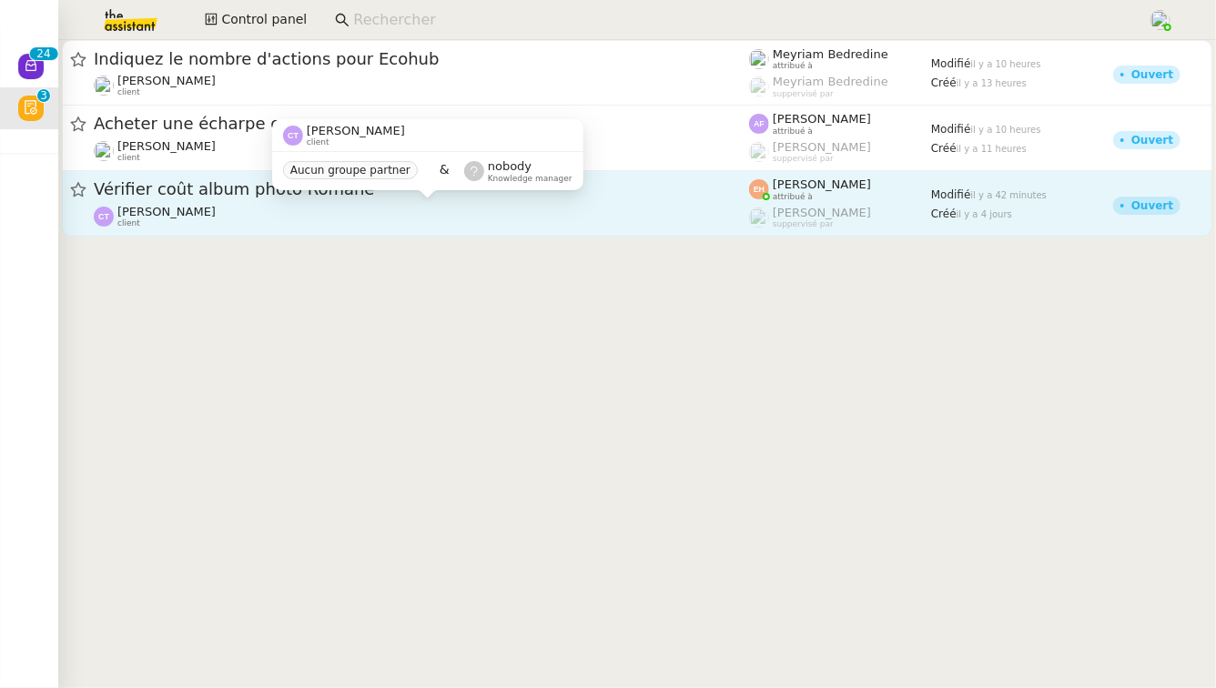
click at [324, 212] on div "Camille TOULOUSE client" at bounding box center [421, 217] width 655 height 24
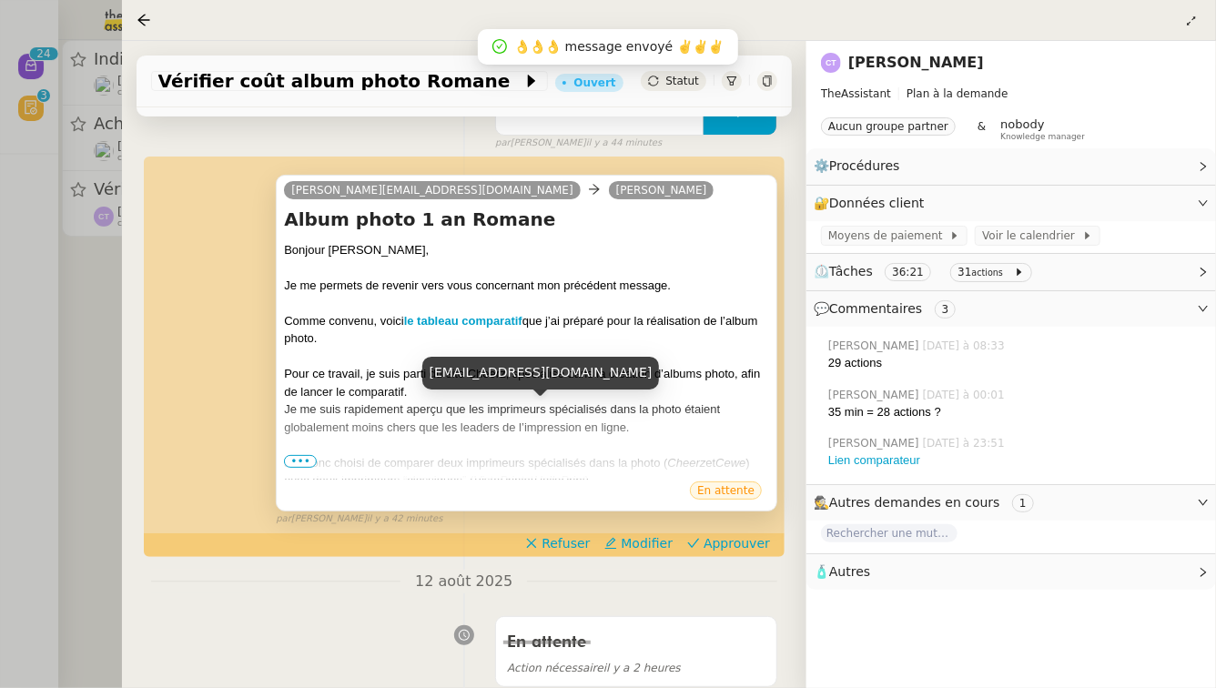
scroll to position [243, 0]
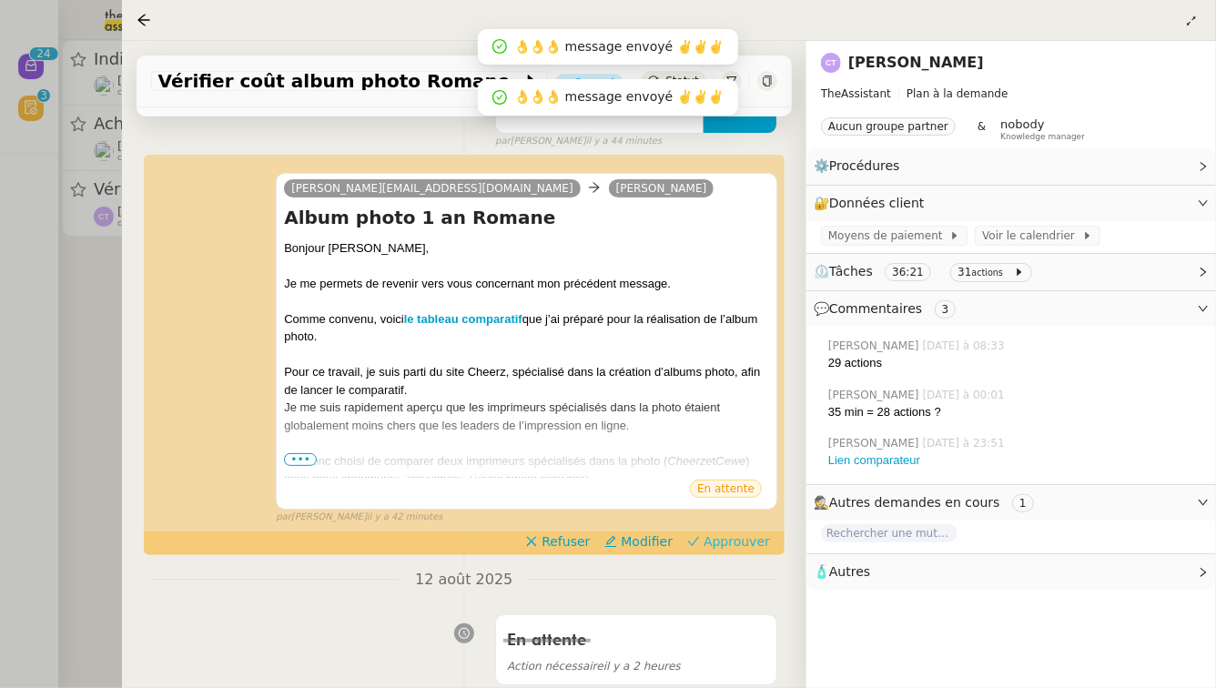
click at [733, 533] on span "Approuver" at bounding box center [737, 542] width 66 height 18
click at [0, 391] on div at bounding box center [608, 344] width 1216 height 688
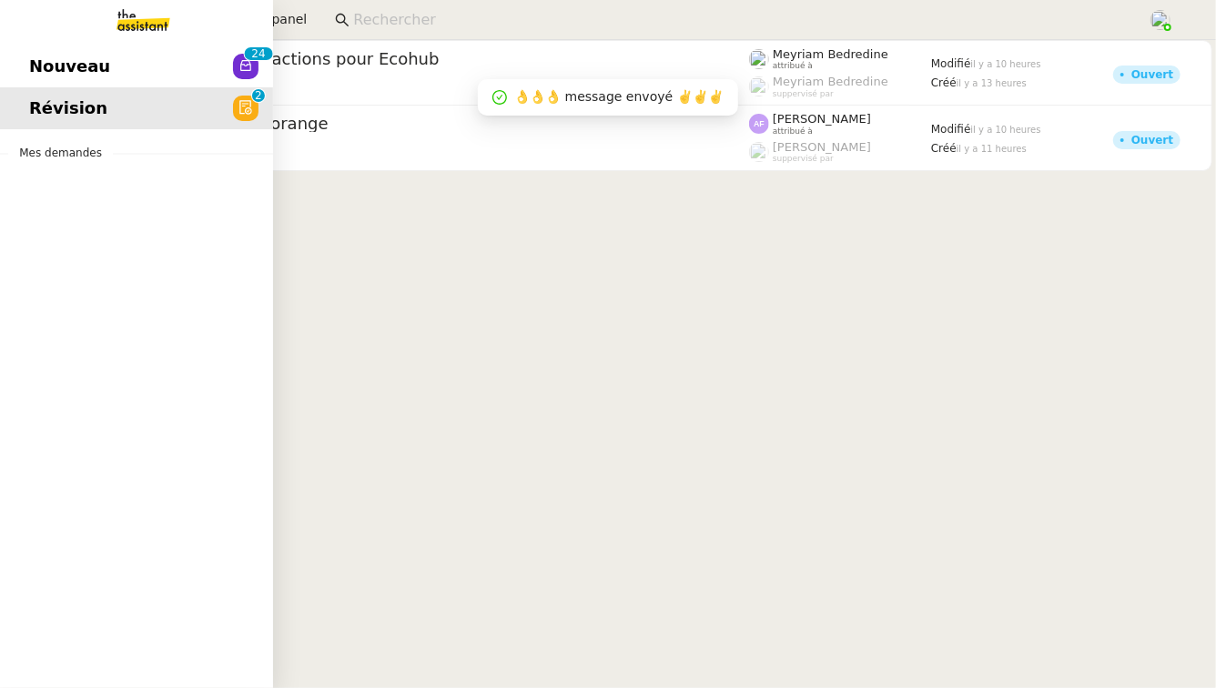
click at [136, 59] on link "Nouveau 0 1 2 3 4 5 6 7 8 9 0 1 2 3 4 5 6 7 8 9" at bounding box center [136, 67] width 273 height 42
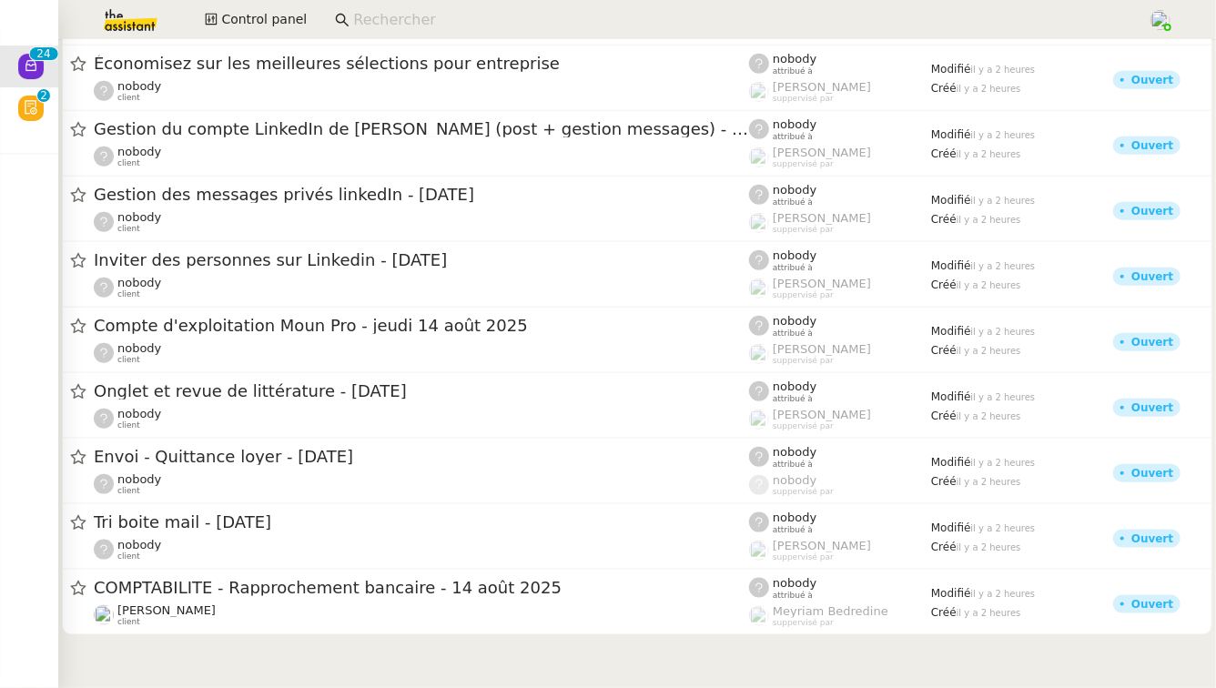
scroll to position [1011, 0]
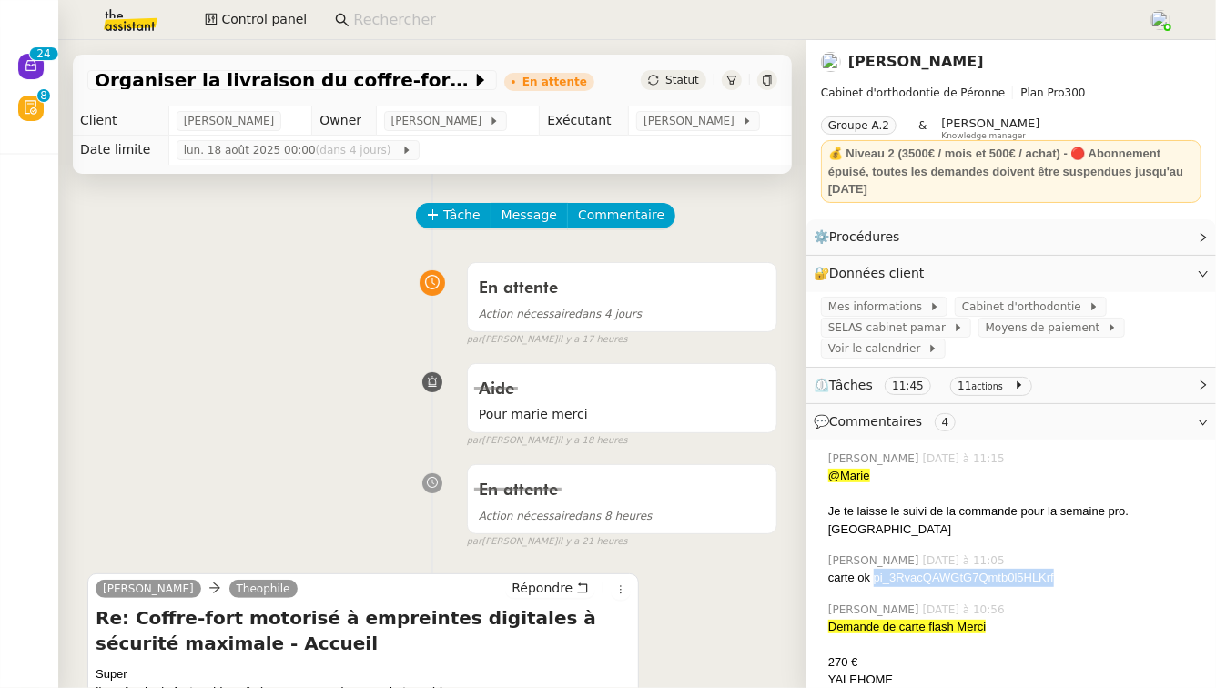
drag, startPoint x: 1063, startPoint y: 560, endPoint x: 875, endPoint y: 564, distance: 188.5
click at [875, 569] on div "carte ok pi_3RvacQAWGtG7Qmtb0l5HLKrf" at bounding box center [1014, 578] width 373 height 18
copy div "pi_3RvacQAWGtG7Qmtb0l5HLKrf"
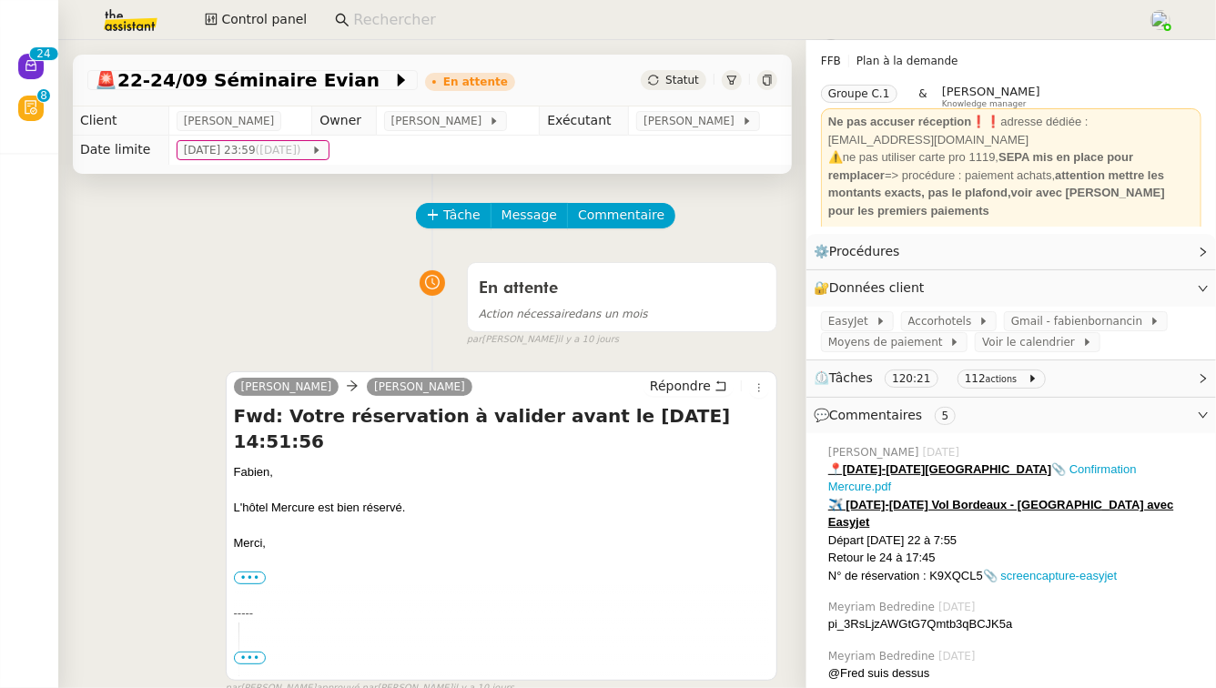
scroll to position [33, 0]
click at [458, 218] on span "Tâche" at bounding box center [461, 215] width 37 height 21
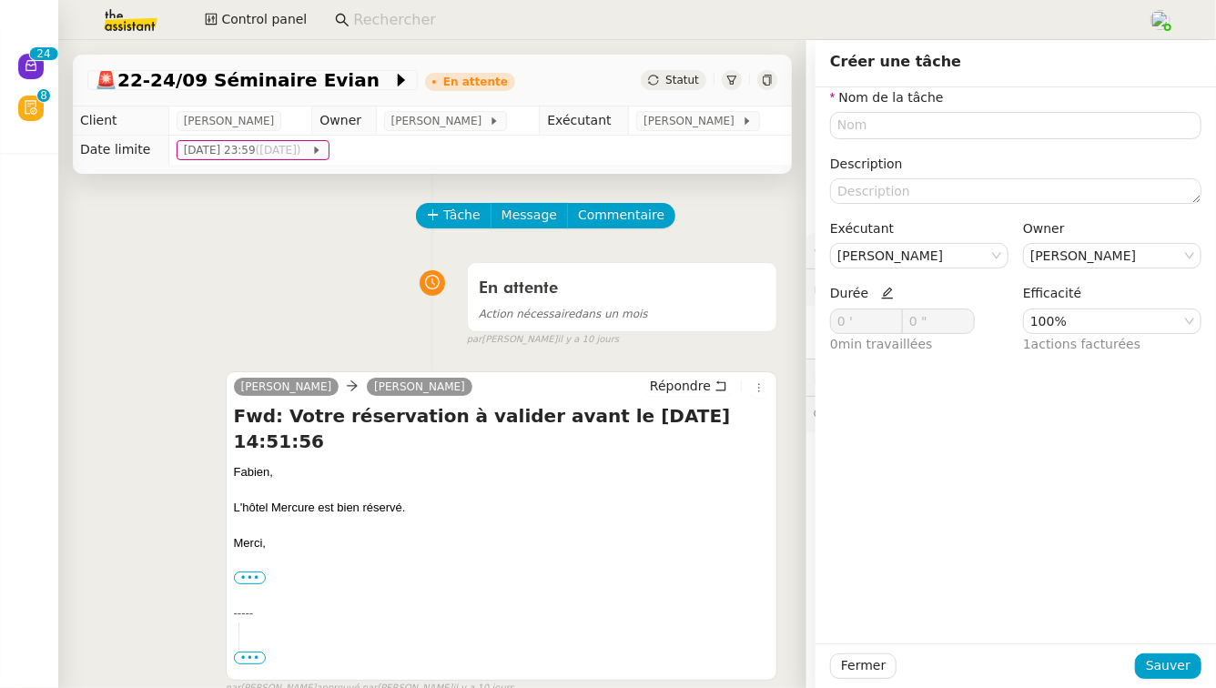
click at [691, 359] on div "camille Fabien Bornancin Répondre Fwd: Votre réservation à valider avant le 04/…" at bounding box center [432, 525] width 690 height 341
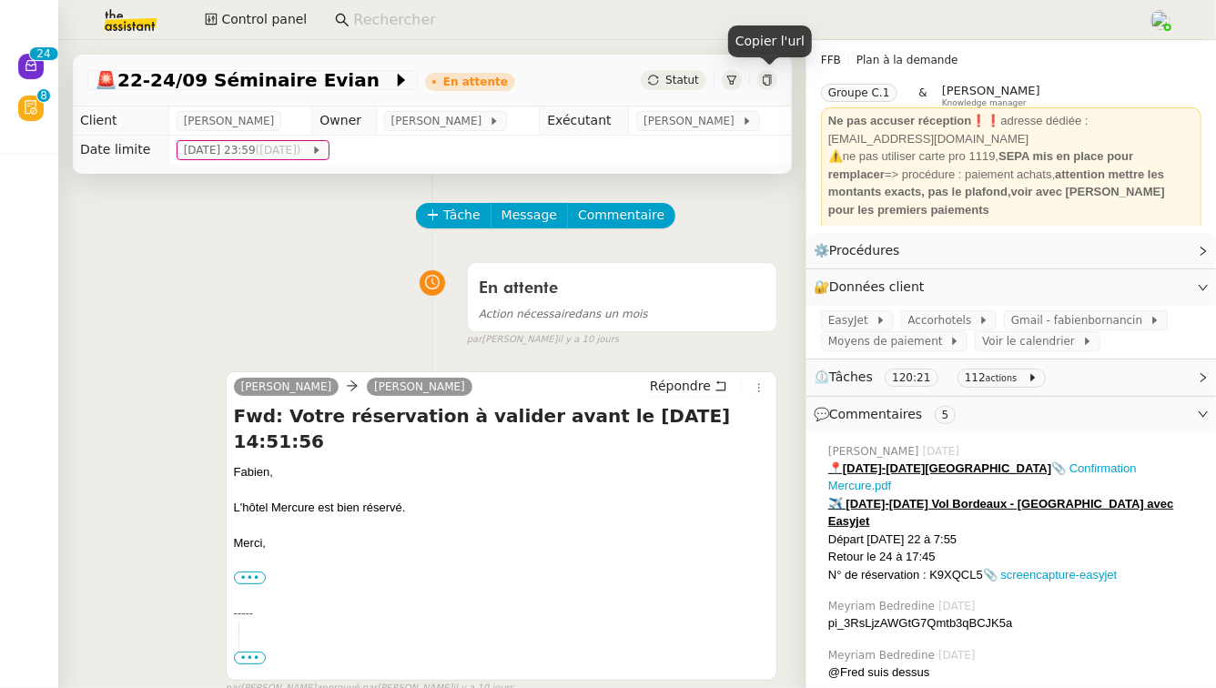
click at [770, 78] on icon at bounding box center [767, 80] width 11 height 11
